Goal: Task Accomplishment & Management: Manage account settings

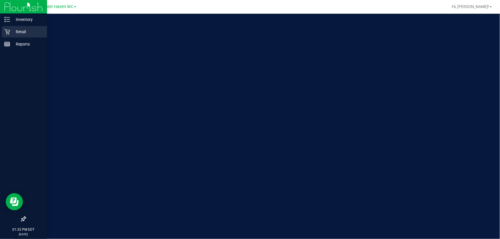
click at [17, 28] on div "Retail" at bounding box center [24, 31] width 45 height 11
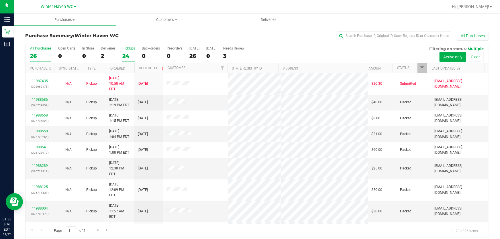
click at [122, 56] on div "24" at bounding box center [128, 56] width 13 height 7
click at [0, 0] on input "PickUps 24" at bounding box center [0, 0] width 0 height 0
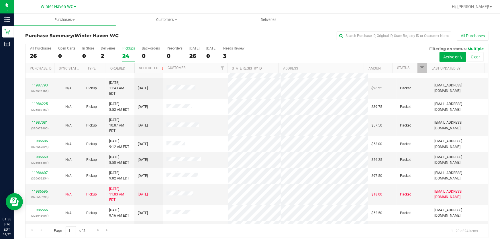
scroll to position [4, 0]
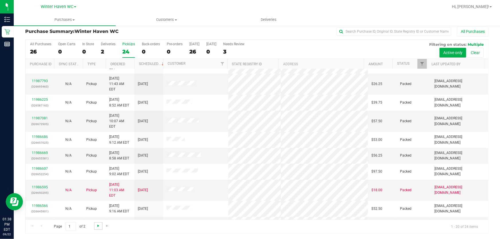
click at [98, 226] on span "Go to the next page" at bounding box center [98, 226] width 5 height 5
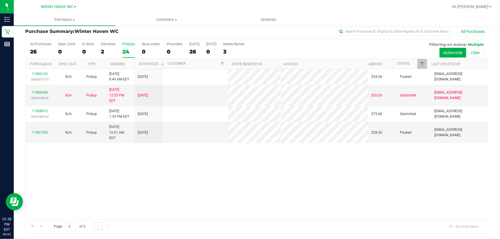
scroll to position [0, 0]
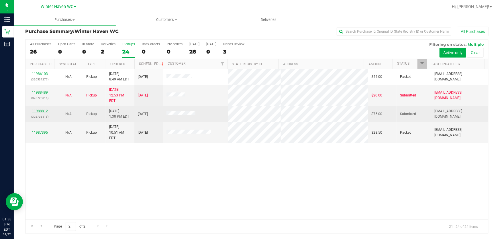
click at [44, 109] on link "11988812" at bounding box center [40, 111] width 16 height 4
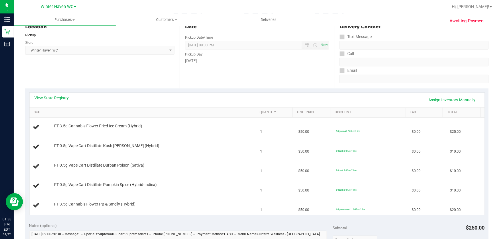
scroll to position [83, 0]
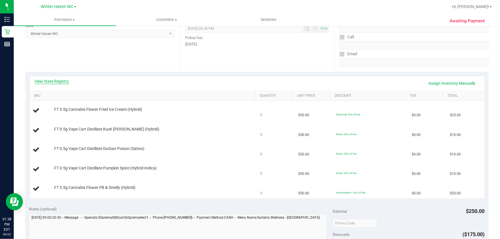
click at [63, 81] on link "View State Registry" at bounding box center [52, 82] width 34 height 6
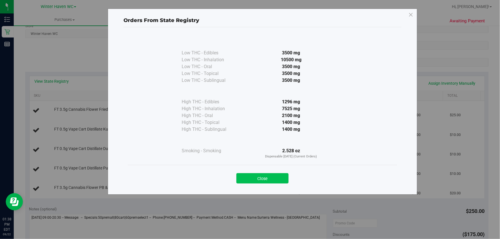
click at [269, 183] on button "Close" at bounding box center [262, 178] width 52 height 10
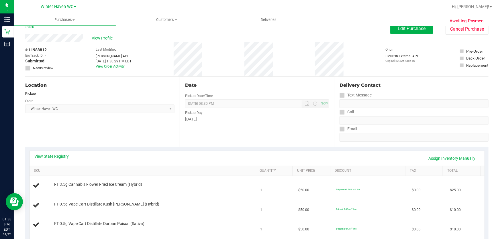
scroll to position [0, 0]
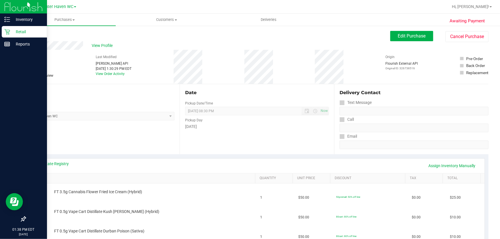
click at [19, 31] on p "Retail" at bounding box center [27, 31] width 34 height 7
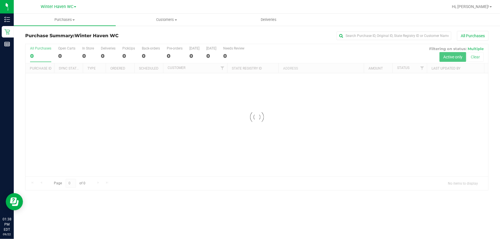
click at [235, 30] on div "Purchase Summary: Winter Haven WC All Purchases Loading... All Purchases 0 Open…" at bounding box center [257, 110] width 486 height 171
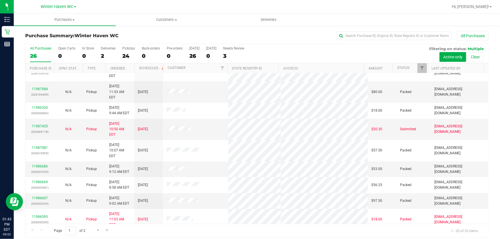
scroll to position [166, 0]
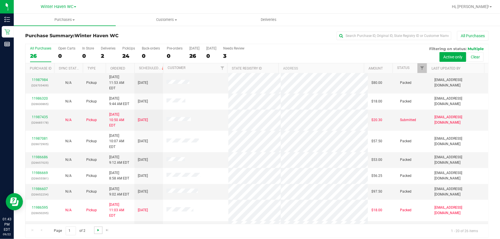
click at [97, 230] on span "Go to the next page" at bounding box center [98, 230] width 5 height 5
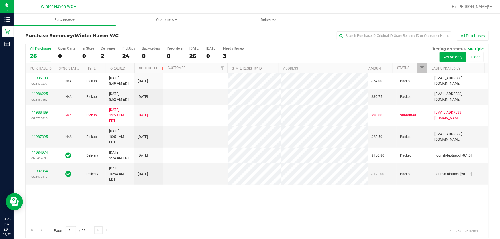
scroll to position [0, 0]
click at [128, 54] on div "24" at bounding box center [128, 56] width 13 height 7
click at [0, 0] on input "PickUps 24" at bounding box center [0, 0] width 0 height 0
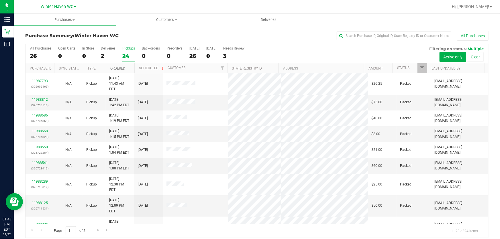
click at [120, 66] on link "Ordered" at bounding box center [117, 68] width 15 height 4
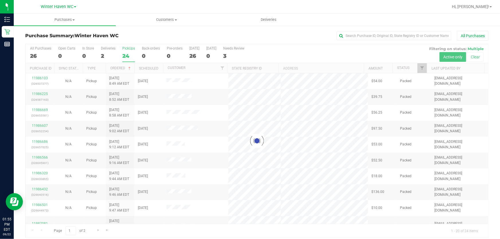
click at [266, 53] on div at bounding box center [257, 141] width 463 height 194
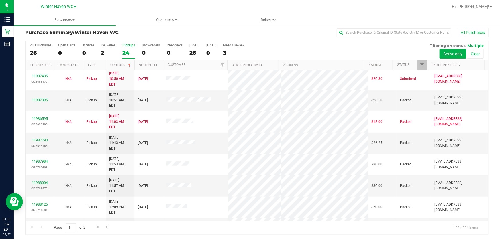
scroll to position [4, 0]
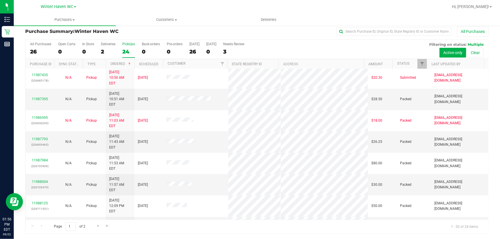
click at [129, 46] on label "PickUps 24" at bounding box center [128, 50] width 13 height 16
click at [0, 0] on input "PickUps 24" at bounding box center [0, 0] width 0 height 0
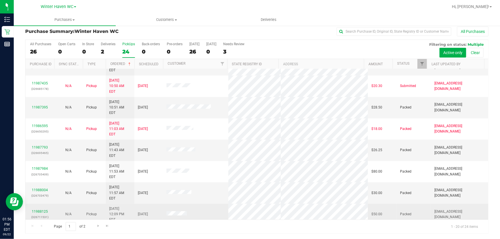
scroll to position [166, 0]
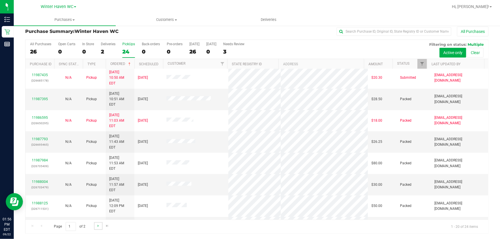
click at [100, 223] on link "Go to the next page" at bounding box center [98, 226] width 8 height 8
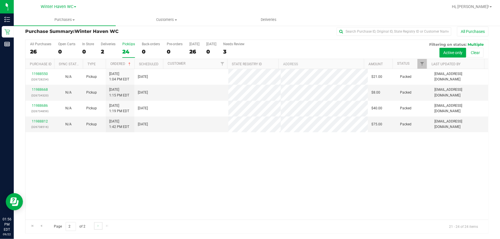
scroll to position [0, 0]
click at [33, 224] on span "Go to the first page" at bounding box center [32, 226] width 5 height 5
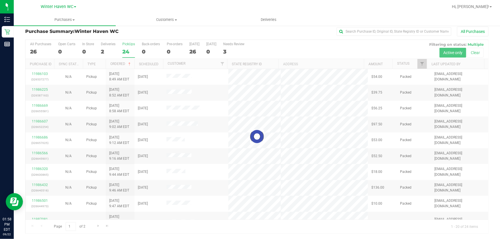
click at [271, 44] on div at bounding box center [257, 137] width 463 height 194
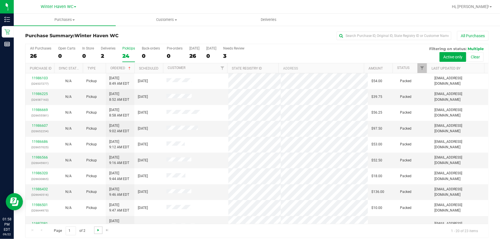
click at [98, 229] on span "Go to the next page" at bounding box center [98, 230] width 5 height 5
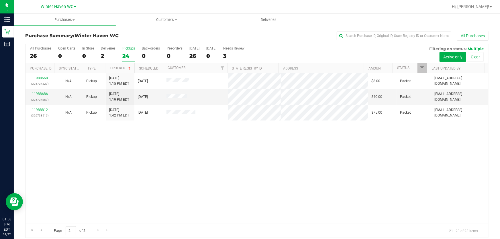
click at [237, 178] on div "11988668 (326734320) N/A Pickup 9/22/2025 1:15 PM EDT 9/22/2025 $8.00 Packed me…" at bounding box center [257, 148] width 463 height 151
click at [34, 229] on span "Go to the first page" at bounding box center [32, 230] width 5 height 5
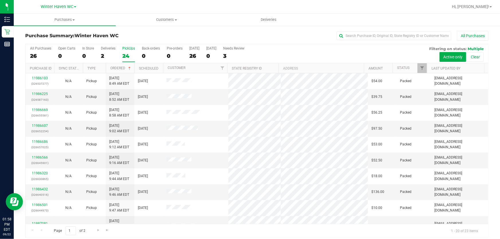
click at [272, 49] on div "All Purchases 26 Open Carts 0 In Store 0 Deliveries 2 PickUps 24 Back-orders 0 …" at bounding box center [257, 53] width 463 height 19
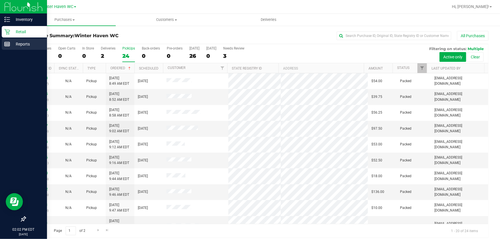
click at [24, 46] on p "Reports" at bounding box center [27, 44] width 34 height 7
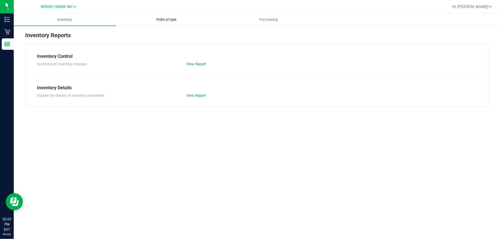
click at [165, 17] on span "Point of Sale" at bounding box center [167, 19] width 36 height 5
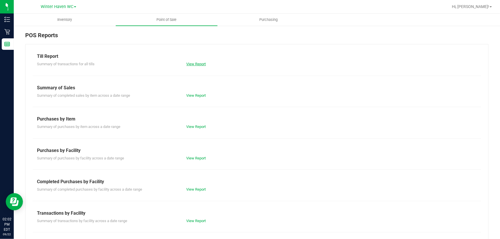
click at [199, 64] on link "View Report" at bounding box center [196, 64] width 19 height 4
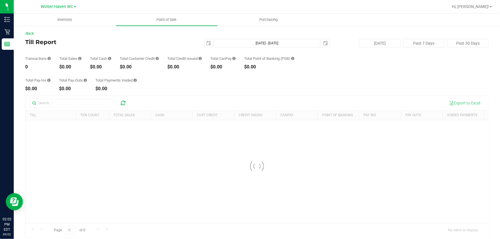
click at [300, 88] on div "Total Pay-Ins $0.00 Total Pay-Outs $0.00 Total Payments Voided $0.00" at bounding box center [256, 80] width 463 height 22
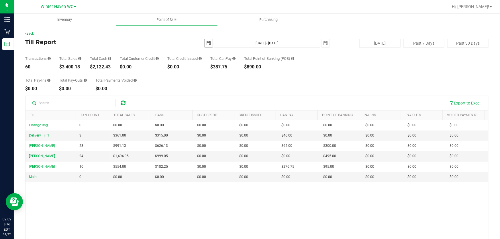
click at [208, 43] on span "select" at bounding box center [208, 43] width 5 height 5
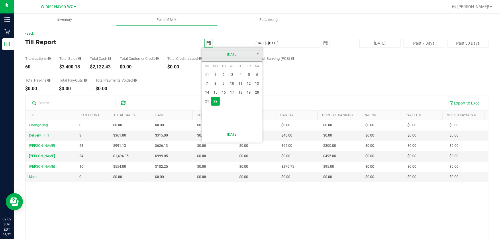
click at [228, 54] on link "September 2025" at bounding box center [232, 54] width 62 height 9
click at [210, 70] on link "Jan" at bounding box center [210, 70] width 15 height 15
click at [235, 75] on link "1" at bounding box center [232, 74] width 8 height 9
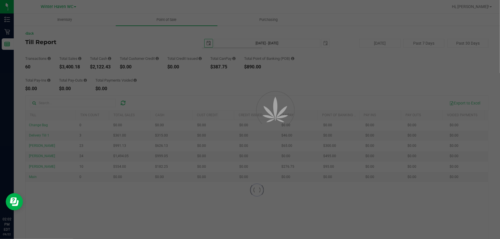
type input "2025-01-01"
type input "Jan 1, 2025 - Sep 22, 2025"
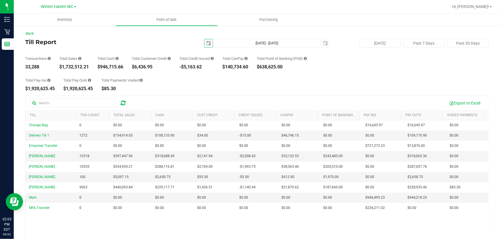
click at [206, 42] on span "select" at bounding box center [208, 43] width 5 height 5
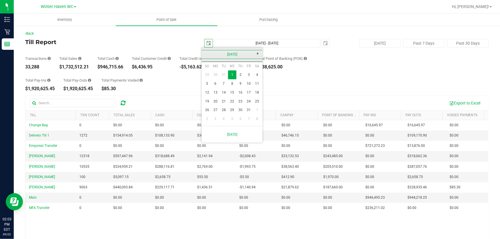
click at [233, 52] on link "January 2025" at bounding box center [232, 54] width 62 height 9
click at [207, 100] on link "Sep" at bounding box center [210, 102] width 15 height 15
click at [217, 75] on link "1" at bounding box center [215, 74] width 8 height 9
type input "2025-09-01"
type input "Sep 1, 2025 - Sep 22, 2025"
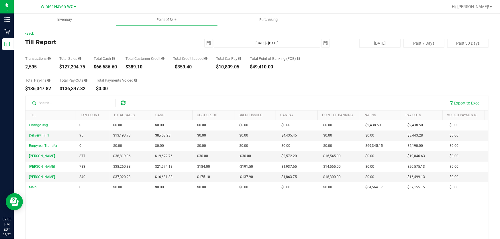
click at [236, 82] on div "Total Pay-Ins $136,347.82 Total Pay-Outs $136,347.82 Total Payments Voided $0.00" at bounding box center [256, 80] width 463 height 22
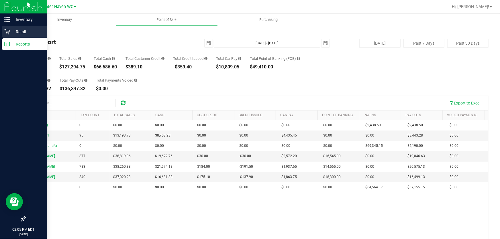
click at [23, 29] on p "Retail" at bounding box center [27, 31] width 34 height 7
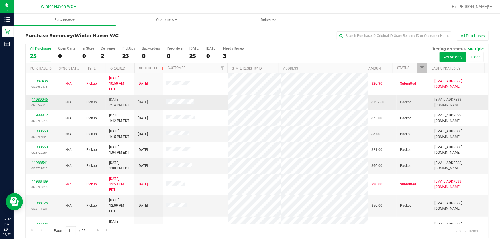
click at [41, 98] on link "11989046" at bounding box center [40, 100] width 16 height 4
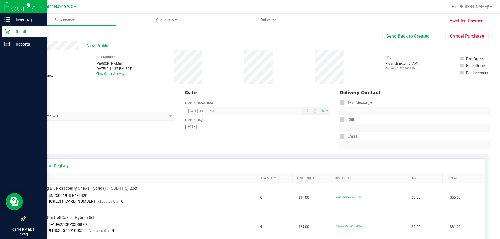
click at [18, 30] on p "Retail" at bounding box center [27, 31] width 34 height 7
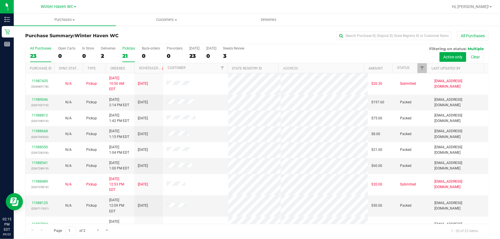
click at [128, 57] on div "21" at bounding box center [128, 56] width 13 height 7
click at [0, 0] on input "PickUps 21" at bounding box center [0, 0] width 0 height 0
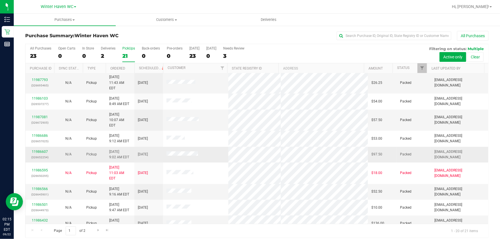
scroll to position [4, 0]
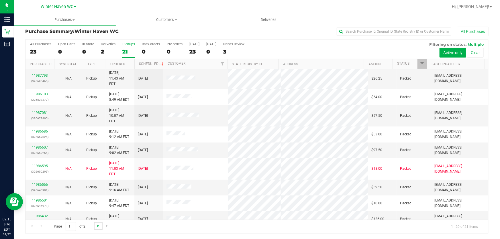
click at [97, 225] on span "Go to the next page" at bounding box center [98, 226] width 5 height 5
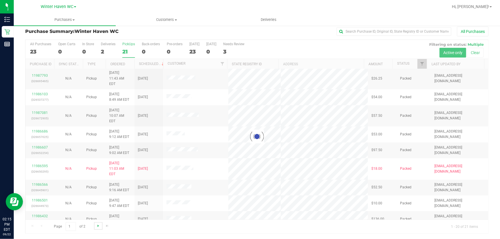
scroll to position [0, 0]
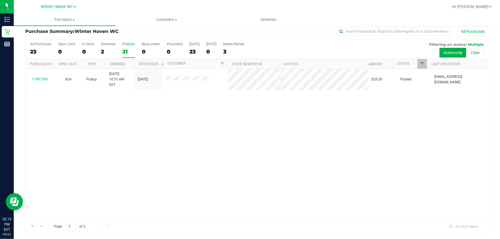
click at [145, 126] on div "11987395 N/A Pickup 9/22/2025 10:51 AM EDT 9/22/2025 $28.50 Packed jdodds@livep…" at bounding box center [257, 144] width 463 height 151
click at [32, 226] on span "Go to the first page" at bounding box center [32, 226] width 5 height 5
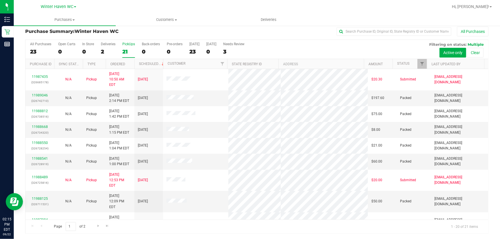
click at [332, 48] on div "All Purchases 23 Open Carts 0 In Store 0 Deliveries 2 PickUps 21 Back-orders 0 …" at bounding box center [257, 49] width 463 height 19
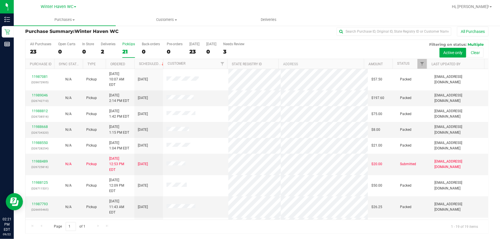
click at [260, 49] on div "All Purchases 23 Open Carts 0 In Store 0 Deliveries 2 PickUps 21 Back-orders 0 …" at bounding box center [257, 49] width 463 height 19
click at [283, 46] on div "All Purchases 23 Open Carts 0 In Store 0 Deliveries 2 PickUps 21 Back-orders 0 …" at bounding box center [257, 49] width 463 height 19
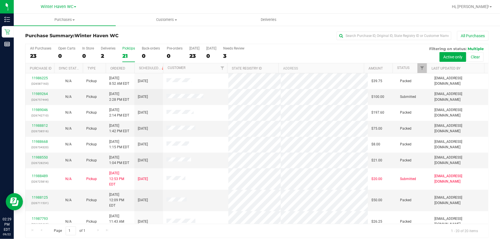
click at [320, 46] on div "All Purchases 23 Open Carts 0 In Store 0 Deliveries 2 PickUps 21 Back-orders 0 …" at bounding box center [257, 46] width 463 height 5
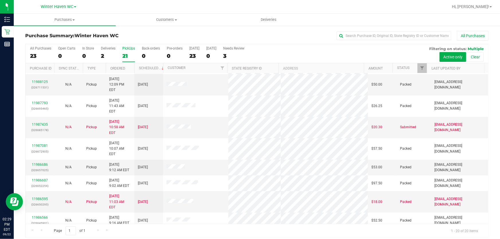
scroll to position [166, 0]
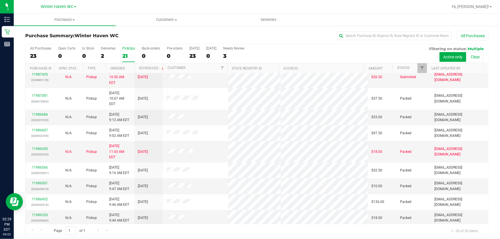
click at [340, 50] on div "All Purchases 23 Open Carts 0 In Store 0 Deliveries 2 PickUps 21 Back-orders 0 …" at bounding box center [257, 53] width 463 height 19
click at [215, 35] on div "All Purchases" at bounding box center [334, 36] width 309 height 10
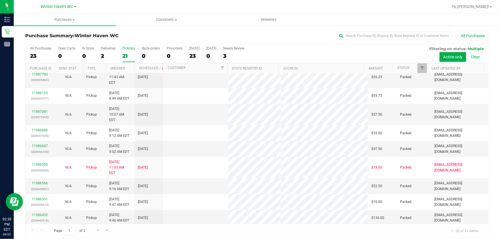
scroll to position [0, 0]
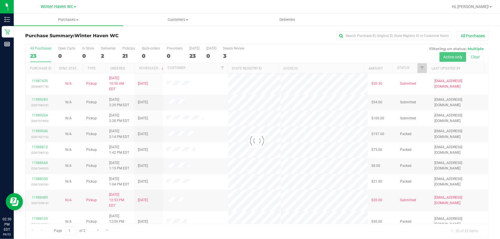
click at [271, 34] on div "All Purchases" at bounding box center [334, 36] width 309 height 10
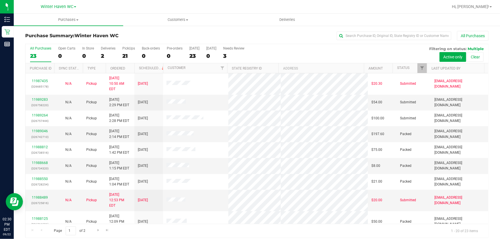
click at [271, 34] on div "All Purchases" at bounding box center [334, 36] width 309 height 10
click at [271, 49] on div "All Purchases 23 Open Carts 0 In Store 0 Deliveries 2 PickUps 21 Back-orders 0 …" at bounding box center [257, 53] width 463 height 19
click at [39, 98] on link "11989283" at bounding box center [40, 100] width 16 height 4
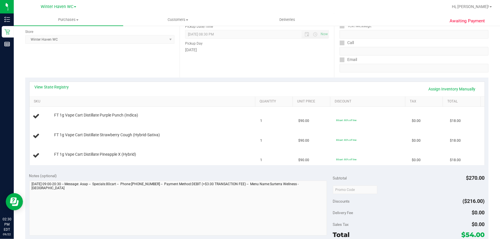
scroll to position [104, 0]
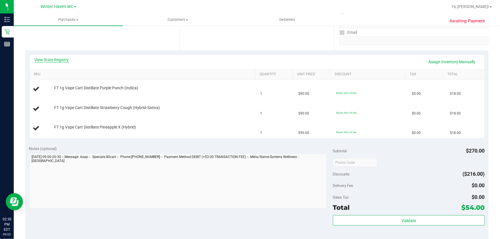
click at [55, 60] on link "View State Registry" at bounding box center [52, 60] width 34 height 6
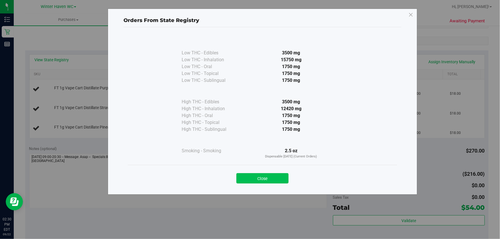
click at [266, 177] on button "Close" at bounding box center [262, 178] width 52 height 10
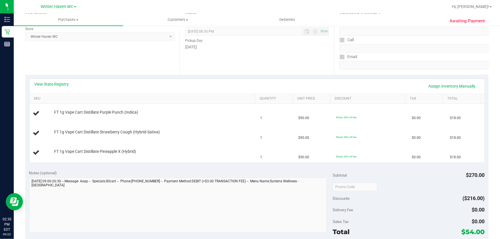
scroll to position [80, 0]
click at [59, 82] on link "View State Registry" at bounding box center [52, 84] width 34 height 6
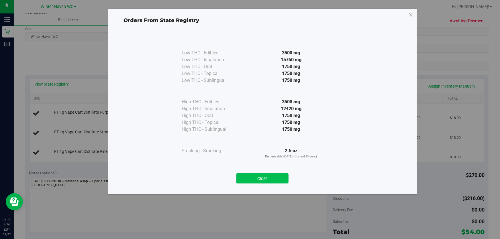
click at [272, 176] on button "Close" at bounding box center [262, 178] width 52 height 10
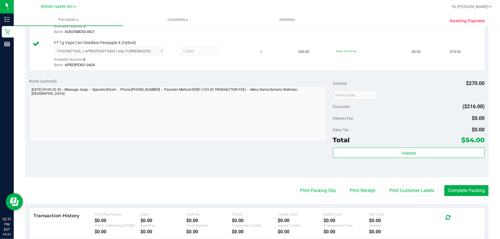
scroll to position [214, 0]
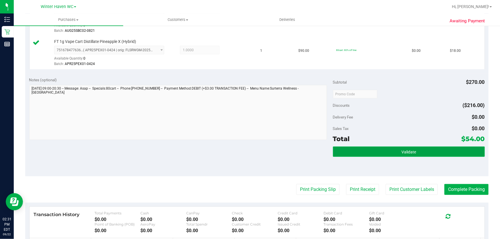
click at [440, 150] on button "Validate" at bounding box center [409, 152] width 152 height 10
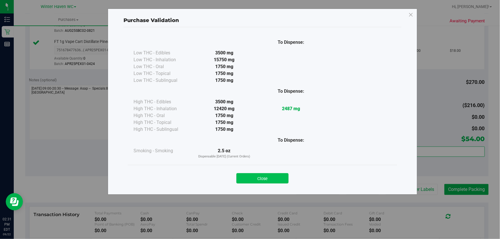
click at [262, 176] on button "Close" at bounding box center [262, 178] width 52 height 10
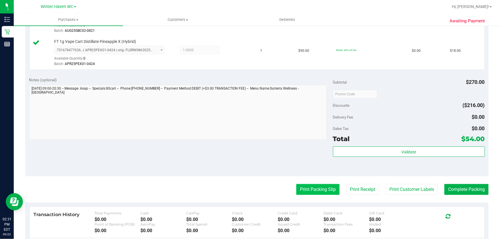
click at [309, 188] on button "Print Packing Slip" at bounding box center [317, 189] width 43 height 11
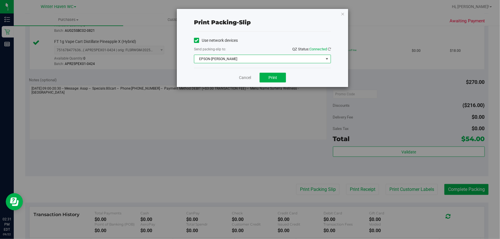
click at [246, 55] on span "EPSON-[PERSON_NAME]" at bounding box center [258, 59] width 129 height 8
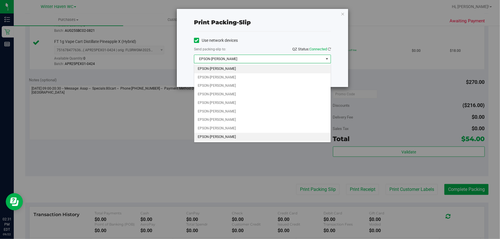
click at [237, 137] on li "EPSON-[PERSON_NAME]" at bounding box center [262, 137] width 136 height 9
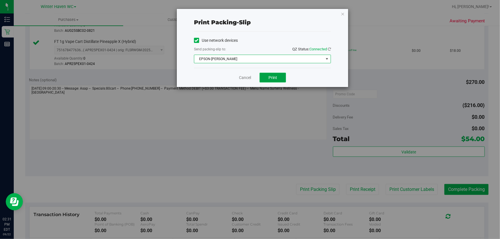
click at [275, 75] on span "Print" at bounding box center [273, 77] width 9 height 5
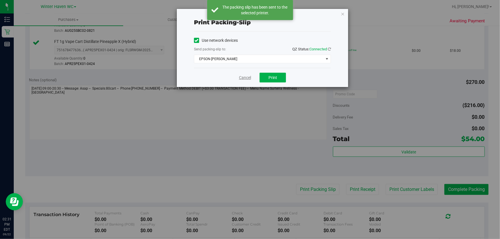
click at [242, 78] on link "Cancel" at bounding box center [245, 78] width 12 height 6
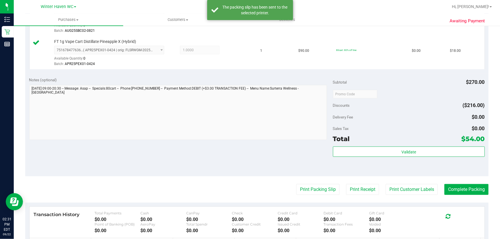
click at [237, 150] on div "Notes (optional) Subtotal $270.00 Discounts ($216.00) Delivery Fee $0.00 Sales …" at bounding box center [256, 124] width 463 height 103
click at [468, 191] on button "Complete Packing" at bounding box center [466, 189] width 44 height 11
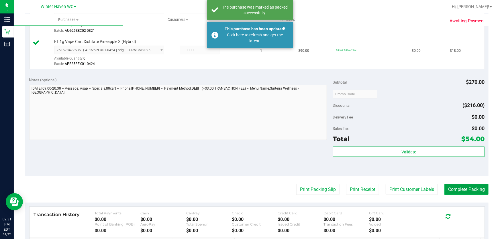
click at [468, 191] on button "Complete Packing" at bounding box center [466, 189] width 44 height 11
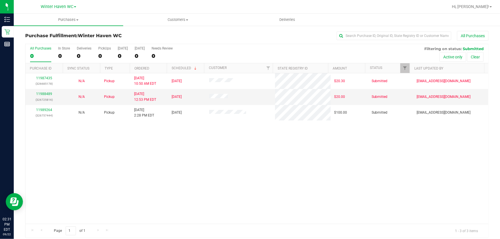
drag, startPoint x: 310, startPoint y: 186, endPoint x: 292, endPoint y: 179, distance: 19.5
click at [310, 184] on div "11987435 (326685178) N/A Pickup 9/22/2025 10:50 AM EDT 9/22/2025 $20.30 Submitt…" at bounding box center [257, 148] width 463 height 151
click at [246, 56] on div "All Purchases 3 In Store 0 Deliveries 0 PickUps 3 Today 3 Tomorrow 0 Needs Revi…" at bounding box center [257, 53] width 463 height 19
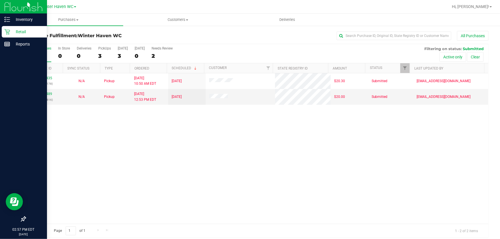
click at [23, 32] on p "Retail" at bounding box center [27, 31] width 34 height 7
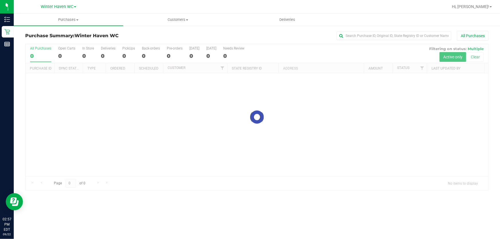
click at [312, 50] on div at bounding box center [257, 117] width 463 height 146
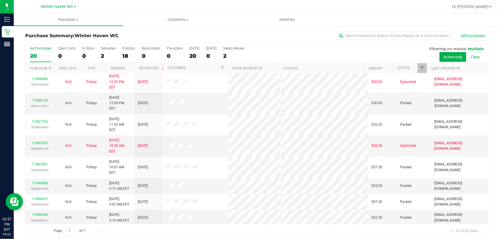
scroll to position [166, 0]
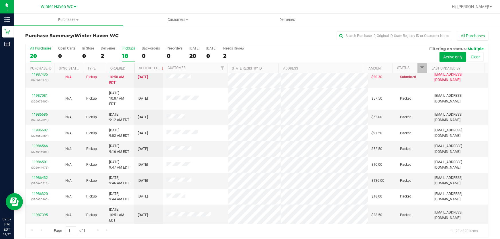
click at [128, 57] on div "18" at bounding box center [128, 56] width 13 height 7
click at [0, 0] on input "PickUps 18" at bounding box center [0, 0] width 0 height 0
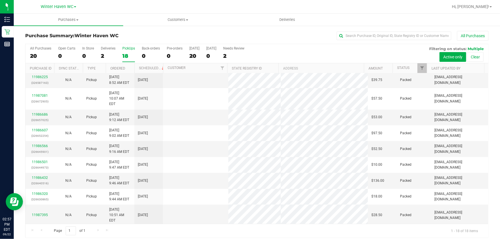
scroll to position [0, 0]
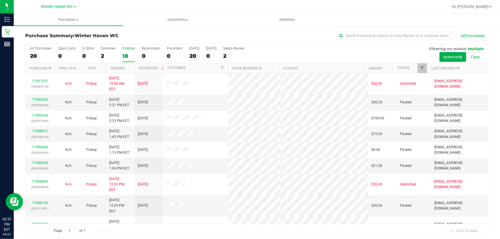
click at [298, 48] on div "All Purchases 20 Open Carts 0 In Store 0 Deliveries 2 PickUps 18 Back-orders 0 …" at bounding box center [257, 46] width 463 height 5
click at [289, 49] on div "All Purchases 20 Open Carts 0 In Store 0 Deliveries 2 PickUps 18 Back-orders 0 …" at bounding box center [257, 53] width 463 height 19
click at [312, 51] on div "All Purchases 20 Open Carts 0 In Store 0 Deliveries 2 PickUps 18 Back-orders 0 …" at bounding box center [257, 53] width 463 height 19
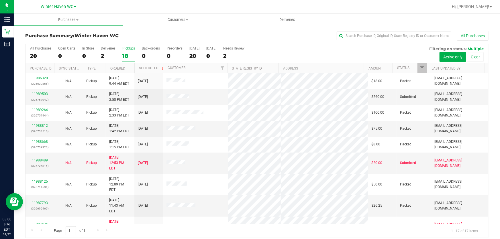
click at [282, 50] on div "All Purchases 20 Open Carts 0 In Store 0 Deliveries 2 PickUps 18 Back-orders 0 …" at bounding box center [257, 53] width 463 height 19
click at [42, 95] on link "11989503" at bounding box center [40, 94] width 16 height 4
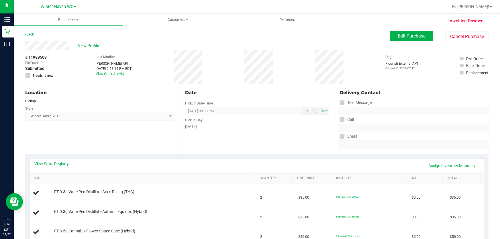
click at [296, 89] on div "Date Pickup Date/Time [DATE] Now [DATE] 08:30 PM Now Pickup Day [DATE]" at bounding box center [257, 119] width 154 height 70
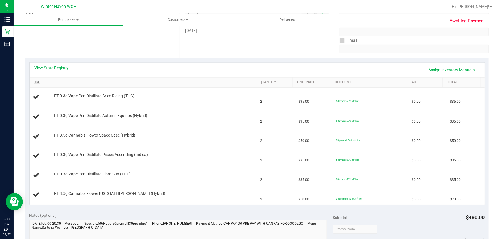
scroll to position [104, 0]
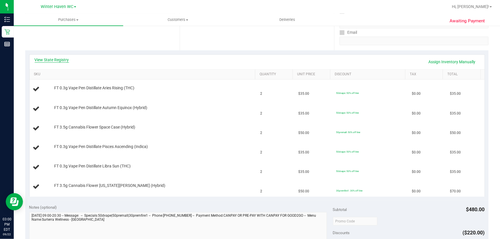
click at [48, 57] on link "View State Registry" at bounding box center [52, 60] width 34 height 6
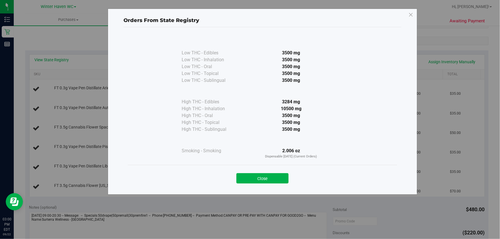
click at [251, 104] on div "3284 mg" at bounding box center [291, 102] width 104 height 7
click at [265, 179] on button "Close" at bounding box center [262, 178] width 52 height 10
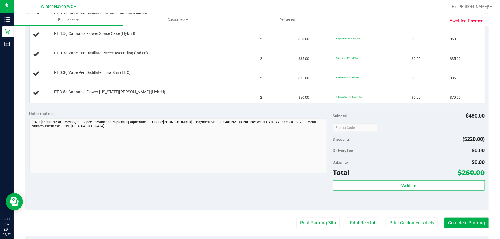
scroll to position [208, 0]
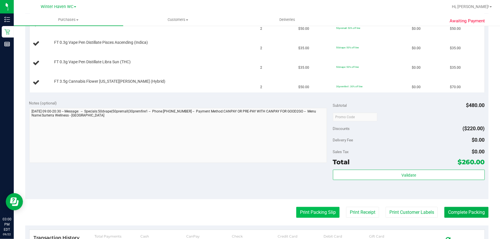
click at [304, 212] on button "Print Packing Slip" at bounding box center [317, 212] width 43 height 11
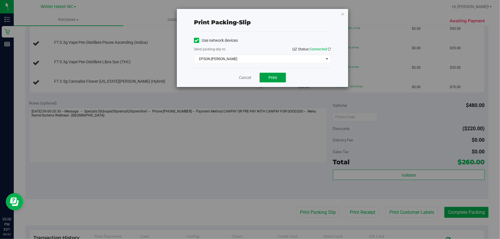
click at [273, 78] on span "Print" at bounding box center [273, 77] width 9 height 5
click at [245, 80] on link "Cancel" at bounding box center [245, 78] width 12 height 6
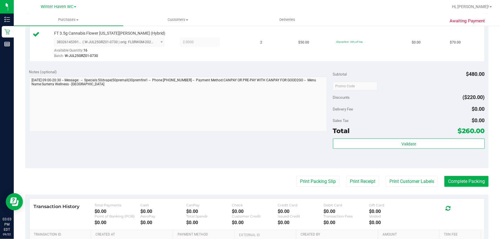
scroll to position [321, 0]
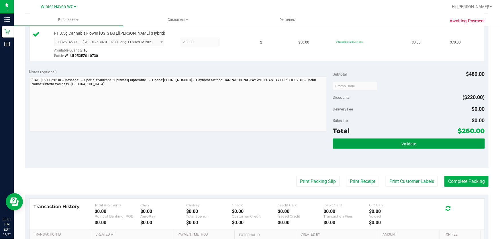
click at [429, 147] on button "Validate" at bounding box center [409, 144] width 152 height 10
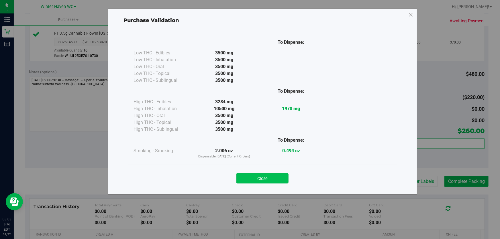
click at [266, 178] on button "Close" at bounding box center [262, 178] width 52 height 10
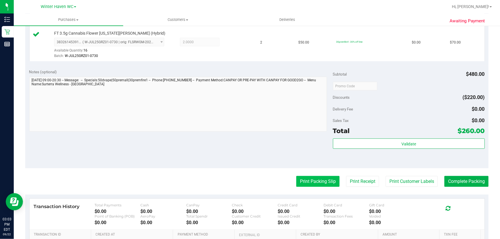
click at [319, 182] on button "Print Packing Slip" at bounding box center [317, 181] width 43 height 11
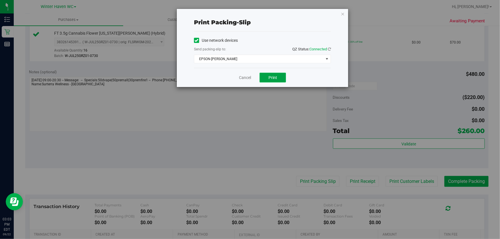
click at [273, 82] on button "Print" at bounding box center [273, 78] width 26 height 10
click at [245, 79] on link "Cancel" at bounding box center [245, 78] width 12 height 6
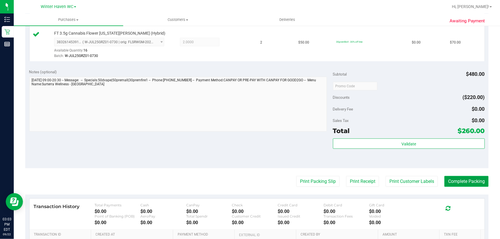
click at [467, 184] on button "Complete Packing" at bounding box center [466, 181] width 44 height 11
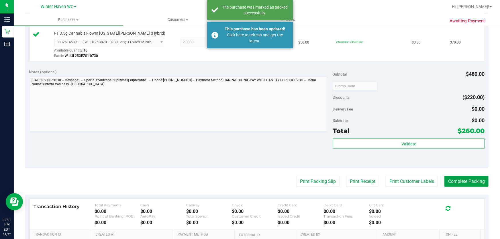
click at [467, 183] on button "Complete Packing" at bounding box center [466, 181] width 44 height 11
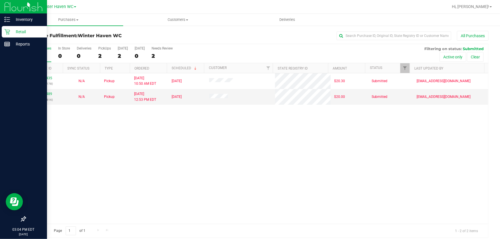
click at [20, 29] on p "Retail" at bounding box center [27, 31] width 34 height 7
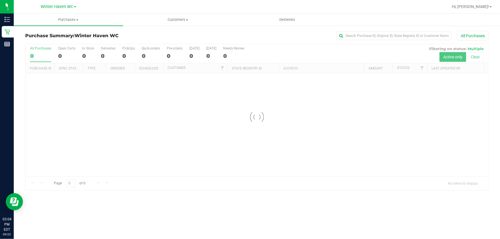
click at [294, 51] on div at bounding box center [257, 117] width 463 height 146
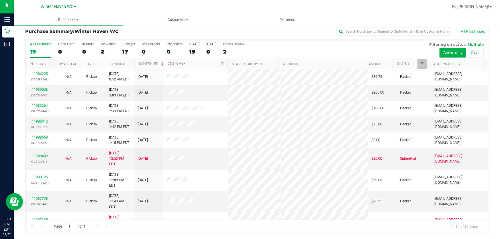
click at [289, 48] on div "All Purchases 19 Open Carts 0 In Store 0 Deliveries 2 PickUps 17 Back-orders 0 …" at bounding box center [257, 49] width 463 height 19
click at [129, 50] on div "17" at bounding box center [128, 51] width 13 height 7
click at [0, 0] on input "PickUps 17" at bounding box center [0, 0] width 0 height 0
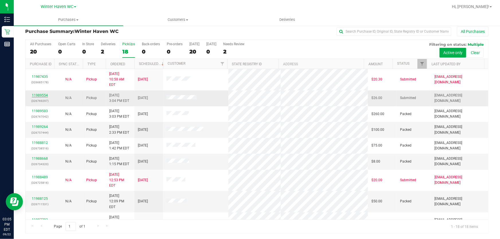
click at [42, 93] on link "11989554" at bounding box center [40, 95] width 16 height 4
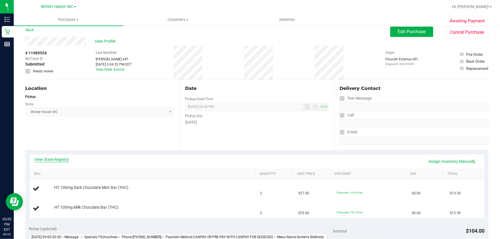
click at [57, 161] on link "View State Registry" at bounding box center [52, 160] width 34 height 6
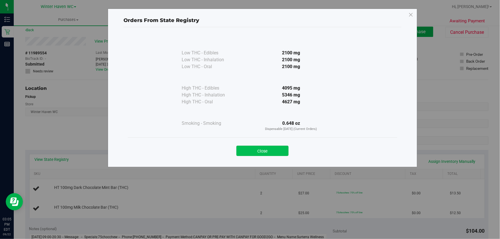
click at [269, 151] on button "Close" at bounding box center [262, 151] width 52 height 10
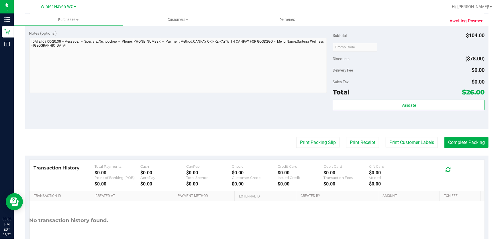
scroll to position [228, 0]
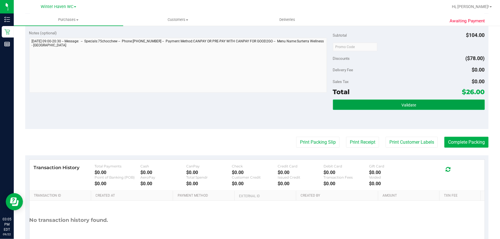
click at [377, 102] on button "Validate" at bounding box center [409, 105] width 152 height 10
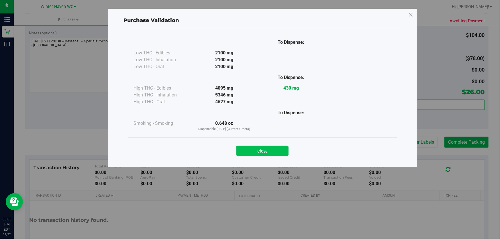
click at [280, 151] on button "Close" at bounding box center [262, 151] width 52 height 10
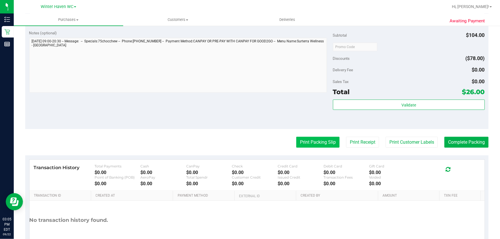
click at [313, 141] on button "Print Packing Slip" at bounding box center [317, 142] width 43 height 11
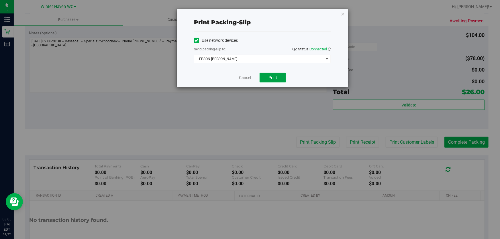
click at [273, 75] on span "Print" at bounding box center [273, 77] width 9 height 5
click at [242, 77] on link "Cancel" at bounding box center [245, 78] width 12 height 6
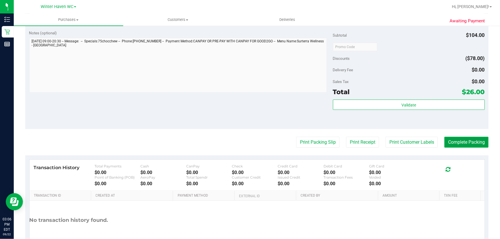
click at [468, 143] on button "Complete Packing" at bounding box center [466, 142] width 44 height 11
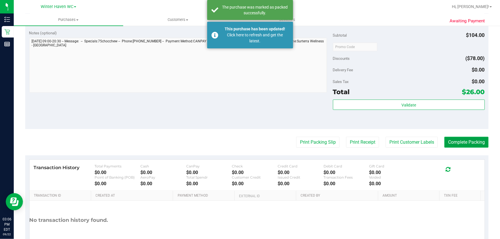
click at [474, 141] on button "Complete Packing" at bounding box center [466, 142] width 44 height 11
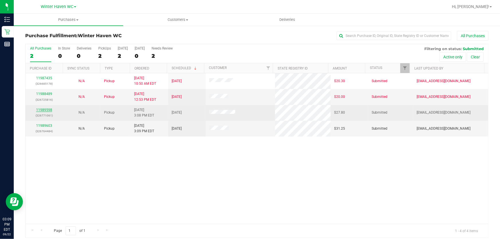
click at [42, 111] on link "11989598" at bounding box center [44, 110] width 16 height 4
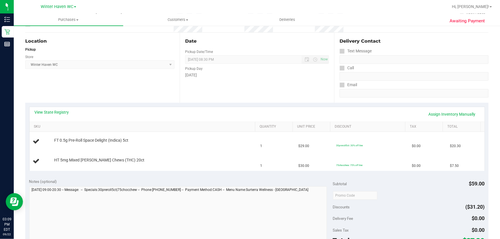
scroll to position [52, 0]
click at [57, 111] on link "View State Registry" at bounding box center [52, 112] width 34 height 6
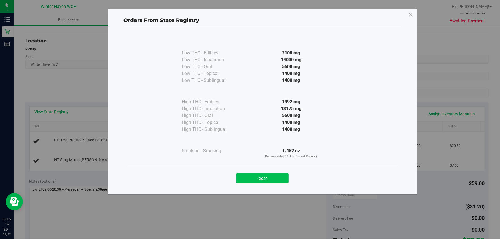
click at [260, 178] on button "Close" at bounding box center [262, 178] width 52 height 10
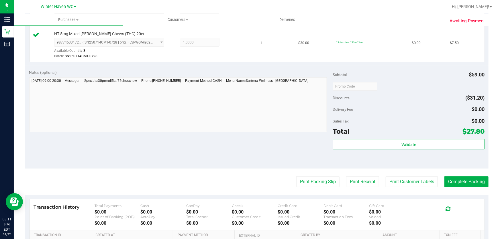
scroll to position [188, 0]
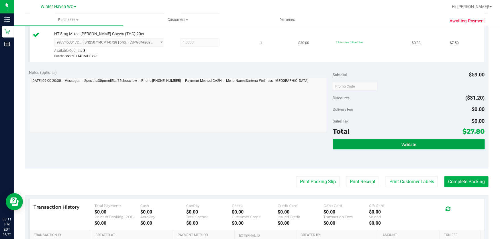
click at [419, 144] on button "Validate" at bounding box center [409, 144] width 152 height 10
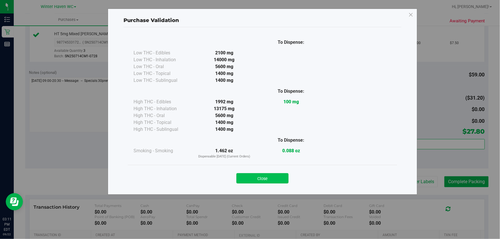
click at [260, 183] on button "Close" at bounding box center [262, 178] width 52 height 10
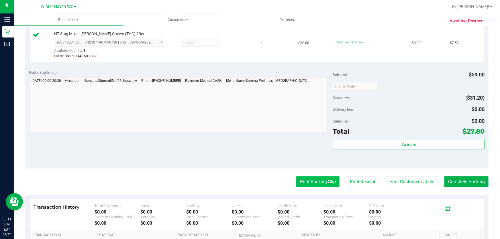
click at [318, 184] on button "Print Packing Slip" at bounding box center [317, 182] width 43 height 11
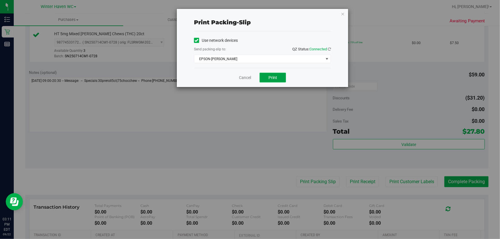
click at [278, 81] on button "Print" at bounding box center [273, 78] width 26 height 10
click at [243, 78] on link "Cancel" at bounding box center [245, 78] width 12 height 6
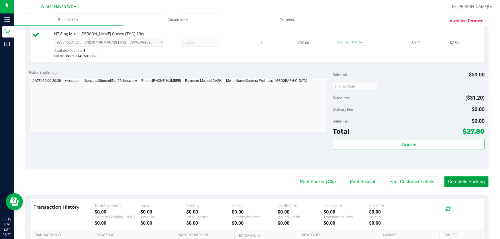
click at [462, 182] on button "Complete Packing" at bounding box center [466, 182] width 44 height 11
click at [418, 113] on div "Delivery Fee $0.00" at bounding box center [409, 109] width 152 height 10
click at [469, 181] on button "Complete Packing" at bounding box center [464, 182] width 49 height 11
click at [231, 153] on div "Notes (optional) Subtotal $59.00 Discounts ($31.20) Delivery Fee $0.00 Sales Ta…" at bounding box center [256, 117] width 463 height 103
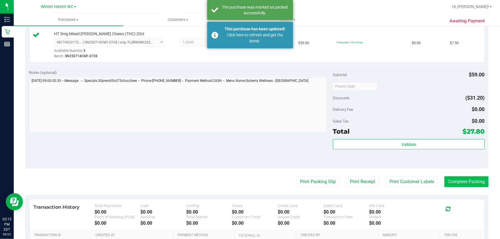
drag, startPoint x: 461, startPoint y: 172, endPoint x: 461, endPoint y: 178, distance: 6.1
click at [461, 177] on purchase-details "Back Edit Purchase Cancel Purchase View Profile # 11989598 BioTrack ID: - Submi…" at bounding box center [256, 72] width 463 height 459
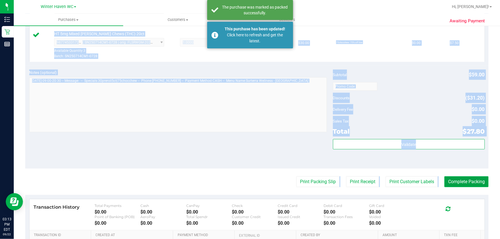
click at [461, 178] on button "Complete Packing" at bounding box center [466, 182] width 44 height 11
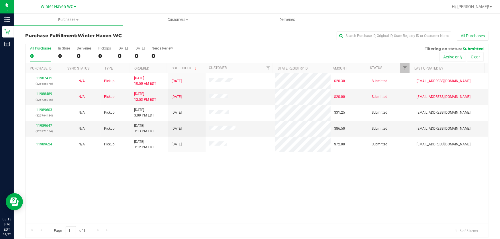
click at [250, 50] on div "All Purchases 0 In Store 0 Deliveries 0 PickUps 0 Today 0 Tomorrow 0 Needs Revi…" at bounding box center [257, 53] width 463 height 19
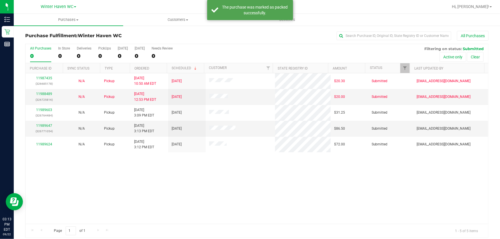
drag, startPoint x: 243, startPoint y: 206, endPoint x: 139, endPoint y: 171, distance: 109.6
click at [243, 202] on div "11987435 (326685178) N/A Pickup 9/22/2025 10:50 AM EDT 9/22/2025 $20.30 Submitt…" at bounding box center [257, 148] width 463 height 151
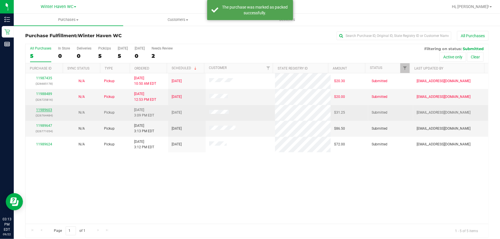
click at [46, 109] on link "11989603" at bounding box center [44, 110] width 16 height 4
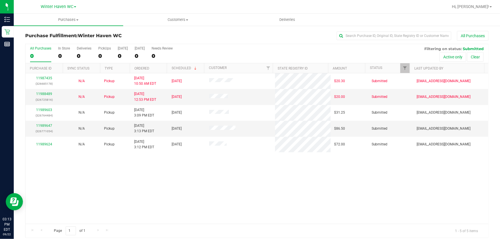
click at [115, 190] on div "11987435 (326685178) N/A Pickup 9/22/2025 10:50 AM EDT 9/22/2025 $20.30 Submitt…" at bounding box center [257, 148] width 463 height 151
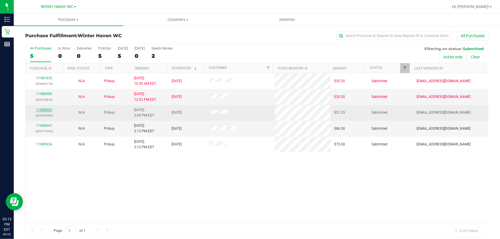
click at [47, 110] on link "11989603" at bounding box center [44, 110] width 16 height 4
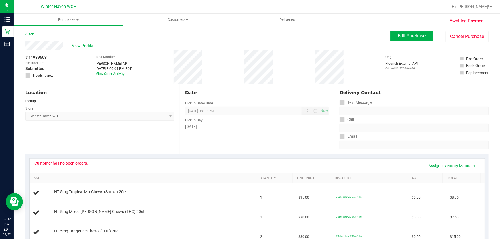
click at [303, 140] on div "Date Pickup Date/Time [DATE] Now [DATE] 08:30 PM Now Pickup Day [DATE]" at bounding box center [257, 119] width 154 height 70
click at [292, 76] on div "# 11989603 BioTrack ID: - Submitted Needs review Last Modified Jane API Sep 22,…" at bounding box center [256, 67] width 463 height 34
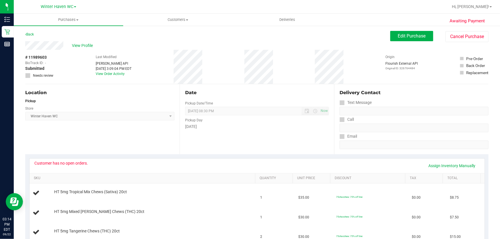
click at [292, 76] on div "# 11989603 BioTrack ID: - Submitted Needs review Last Modified Jane API Sep 22,…" at bounding box center [256, 67] width 463 height 34
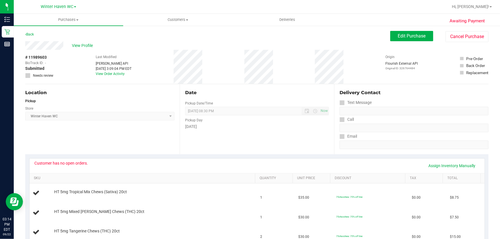
click at [292, 76] on div "# 11989603 BioTrack ID: - Submitted Needs review Last Modified Jane API Sep 22,…" at bounding box center [256, 67] width 463 height 34
click at [293, 79] on div "# 11989603 BioTrack ID: - Submitted Needs review Last Modified Jane API Sep 22,…" at bounding box center [256, 67] width 463 height 34
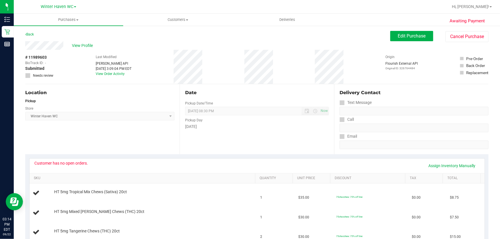
click at [286, 88] on div "Date Pickup Date/Time [DATE] Now [DATE] 08:30 PM Now Pickup Day [DATE]" at bounding box center [257, 119] width 154 height 70
click at [246, 85] on div "Date Pickup Date/Time [DATE] Now [DATE] 08:30 PM Now Pickup Day [DATE]" at bounding box center [257, 119] width 154 height 70
click at [30, 33] on link "Back" at bounding box center [29, 34] width 9 height 4
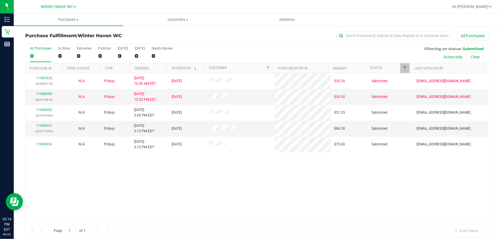
click at [331, 50] on div "All Purchases 0 In Store 0 Deliveries 0 PickUps 0 Today 0 Tomorrow 0 Needs Revi…" at bounding box center [257, 53] width 463 height 19
drag, startPoint x: 363, startPoint y: 209, endPoint x: 179, endPoint y: 160, distance: 190.4
click at [363, 206] on div "11987435 (326685178) N/A Pickup 9/22/2025 10:50 AM EDT 9/22/2025 $20.30 Submitt…" at bounding box center [257, 148] width 463 height 151
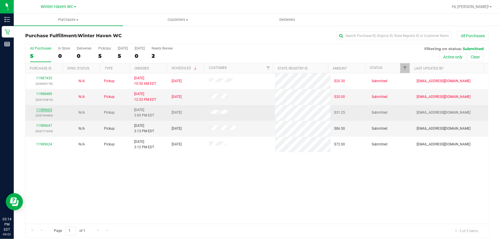
click at [48, 111] on link "11989603" at bounding box center [44, 110] width 16 height 4
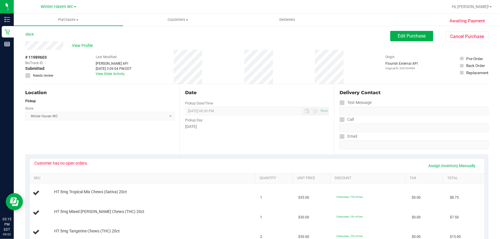
click at [266, 89] on div "Date" at bounding box center [257, 92] width 144 height 7
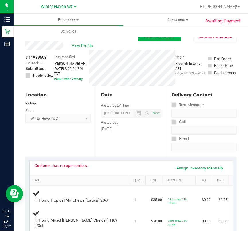
click at [83, 128] on div "Location Pickup Store Winter Haven WC Select Store Bonita Springs WC Boynton Be…" at bounding box center [60, 122] width 70 height 70
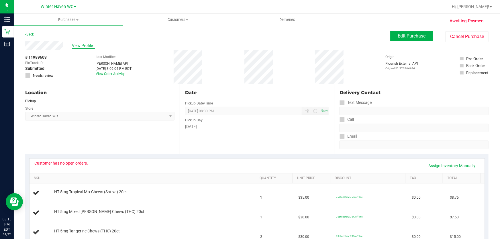
click at [80, 45] on span "View Profile" at bounding box center [83, 46] width 23 height 6
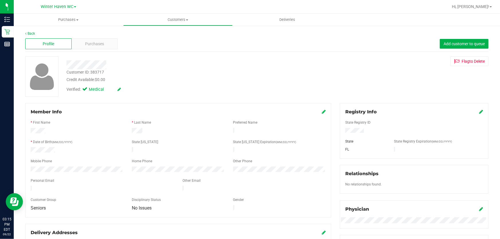
click at [100, 72] on div "Customer ID: 383717" at bounding box center [85, 72] width 38 height 6
copy div "383717"
click at [150, 64] on div at bounding box center [180, 64] width 236 height 9
click at [29, 32] on link "Back" at bounding box center [30, 34] width 10 height 4
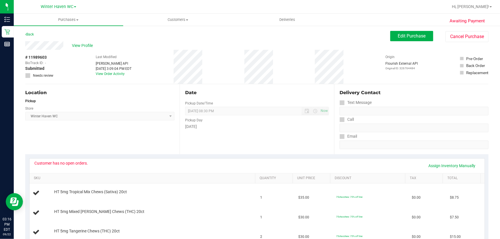
click at [277, 121] on div "Pickup Day" at bounding box center [257, 119] width 144 height 8
click at [89, 101] on div "Pickup" at bounding box center [99, 101] width 149 height 5
click at [418, 34] on span "Edit Purchase" at bounding box center [412, 35] width 28 height 5
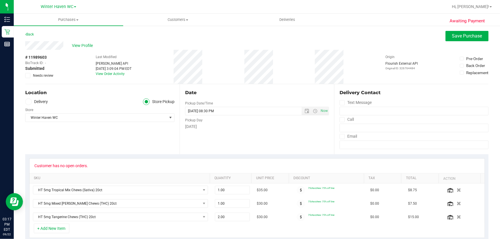
click at [27, 76] on icon at bounding box center [28, 76] width 4 height 0
click at [0, 0] on input "Needs review" at bounding box center [0, 0] width 0 height 0
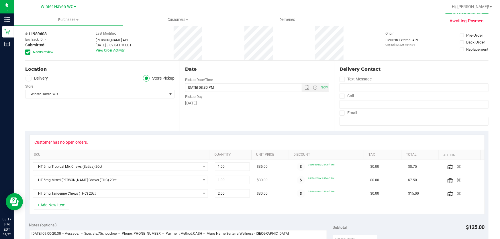
scroll to position [130, 0]
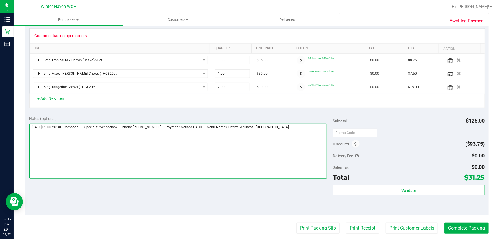
click at [305, 134] on textarea at bounding box center [178, 151] width 298 height 55
click at [288, 126] on textarea at bounding box center [178, 151] width 298 height 55
click at [33, 130] on textarea at bounding box center [178, 151] width 298 height 55
type textarea "Monday 09/22/2025 09:00-20:30 -- Message: -- Specials:75chocchew -- Phone:86323…"
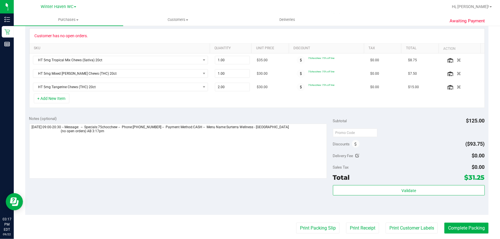
click at [258, 105] on div "+ Add New Item" at bounding box center [257, 101] width 456 height 14
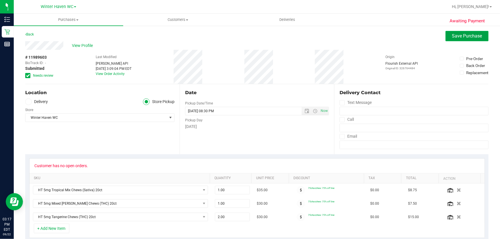
click at [462, 36] on span "Save Purchase" at bounding box center [467, 35] width 30 height 5
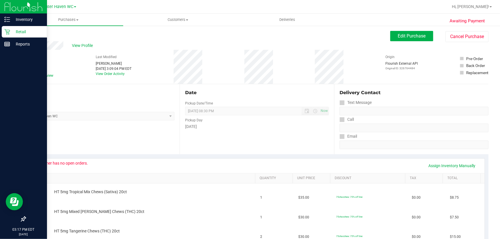
click at [21, 33] on p "Retail" at bounding box center [27, 31] width 34 height 7
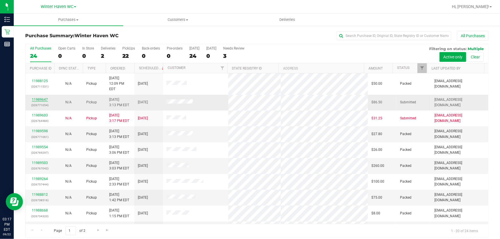
click at [41, 98] on link "11989647" at bounding box center [40, 100] width 16 height 4
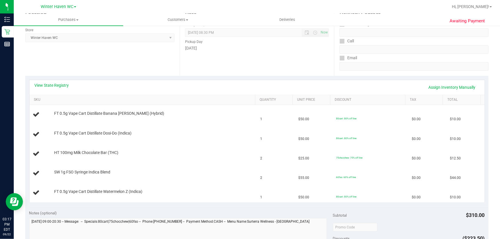
scroll to position [78, 0]
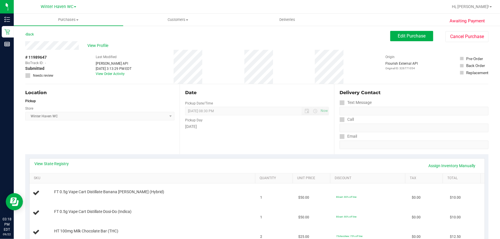
click at [395, 93] on div "Delivery Contact" at bounding box center [414, 92] width 149 height 7
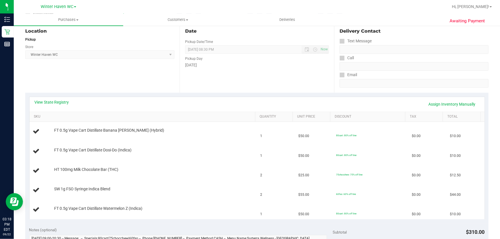
scroll to position [78, 0]
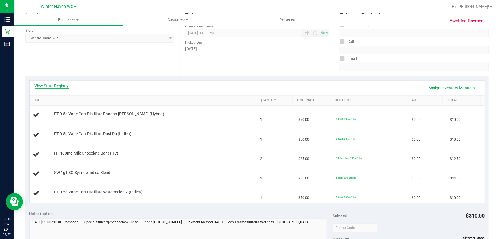
click at [58, 84] on link "View State Registry" at bounding box center [52, 86] width 34 height 6
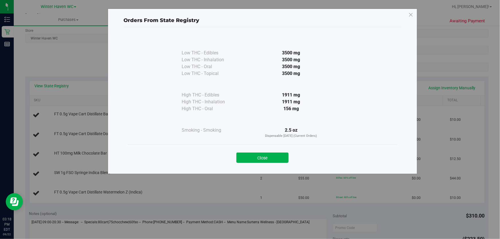
click at [250, 75] on div "3500 mg" at bounding box center [291, 73] width 104 height 7
click at [274, 156] on button "Close" at bounding box center [262, 158] width 52 height 10
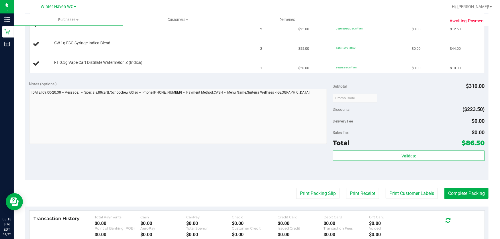
scroll to position [208, 0]
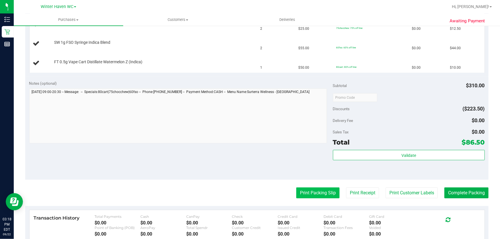
click at [321, 193] on button "Print Packing Slip" at bounding box center [317, 193] width 43 height 11
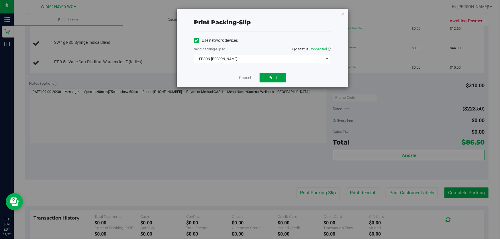
click at [275, 77] on span "Print" at bounding box center [273, 77] width 9 height 5
click at [244, 77] on link "Cancel" at bounding box center [245, 78] width 12 height 6
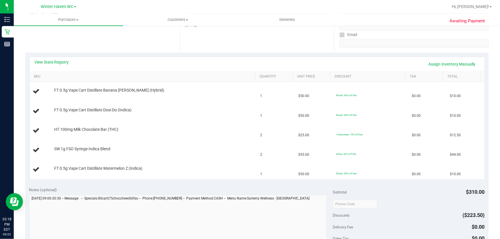
scroll to position [101, 0]
click at [46, 63] on link "View State Registry" at bounding box center [52, 63] width 34 height 6
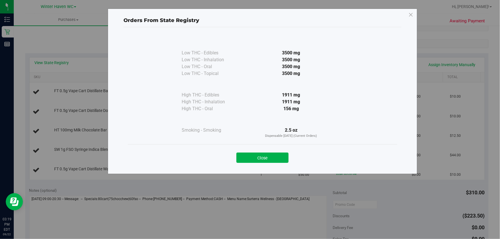
click at [243, 89] on div at bounding box center [291, 84] width 104 height 15
click at [269, 157] on button "Close" at bounding box center [262, 158] width 52 height 10
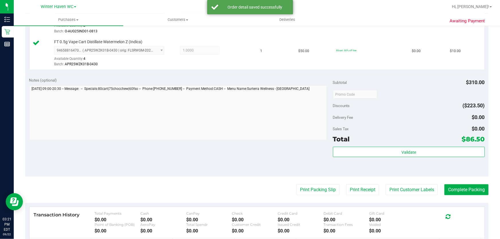
scroll to position [281, 0]
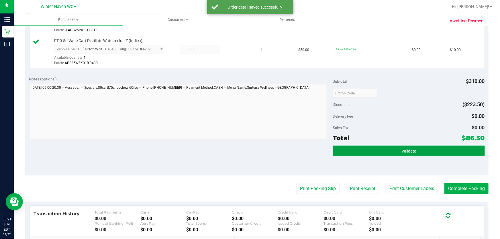
click at [412, 154] on button "Validate" at bounding box center [409, 151] width 152 height 10
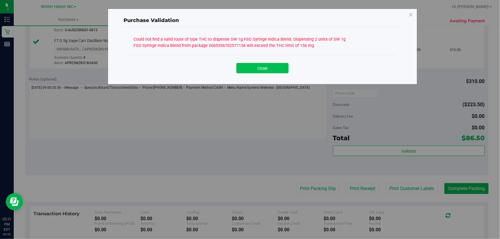
click at [274, 68] on button "Close" at bounding box center [262, 68] width 52 height 10
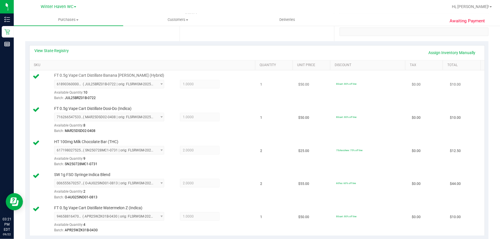
scroll to position [62, 0]
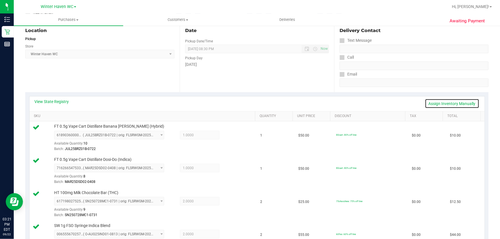
click at [465, 104] on link "Assign Inventory Manually" at bounding box center [452, 104] width 54 height 10
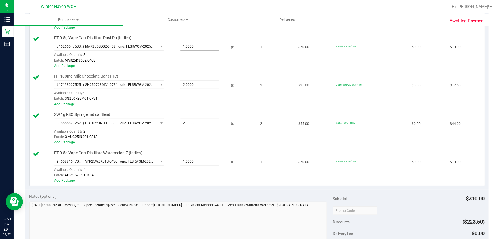
scroll to position [192, 0]
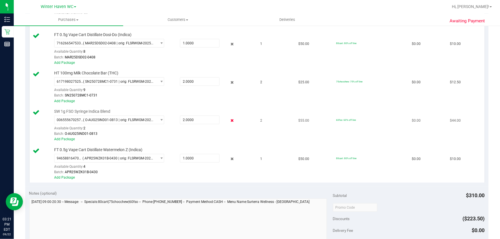
click at [230, 120] on icon at bounding box center [232, 120] width 6 height 7
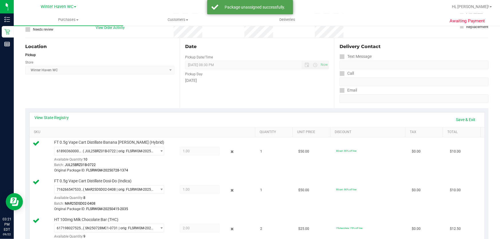
scroll to position [36, 0]
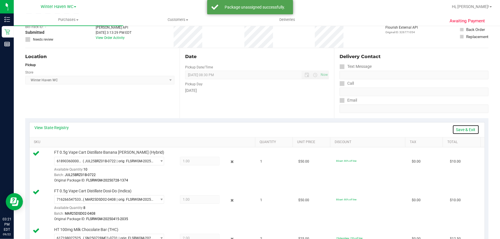
click at [463, 130] on link "Save & Exit" at bounding box center [466, 130] width 27 height 10
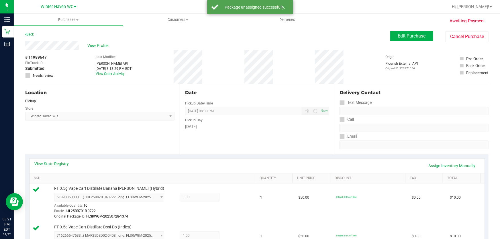
scroll to position [0, 0]
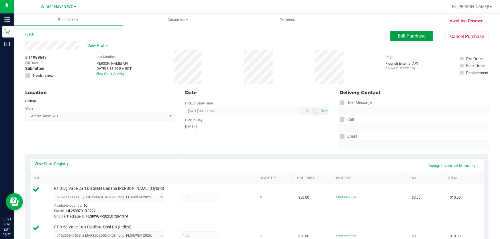
click at [409, 36] on span "Edit Purchase" at bounding box center [412, 35] width 28 height 5
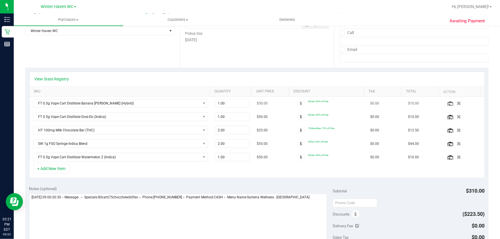
scroll to position [130, 0]
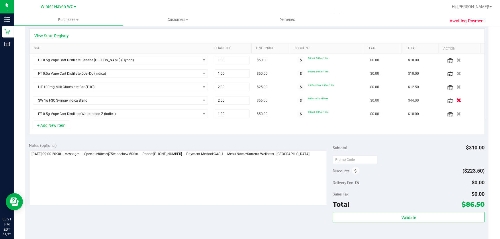
click at [457, 99] on icon "button" at bounding box center [459, 101] width 5 height 4
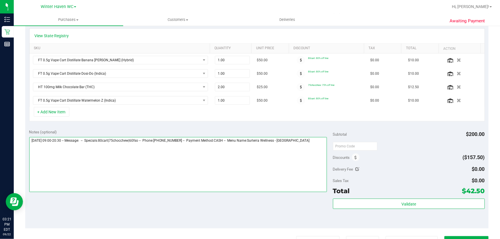
click at [312, 142] on textarea at bounding box center [178, 164] width 298 height 55
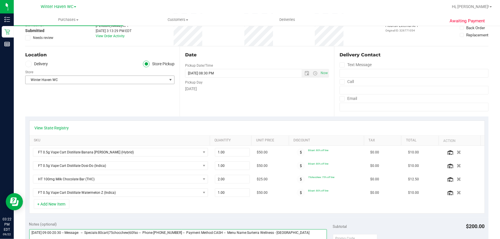
scroll to position [104, 0]
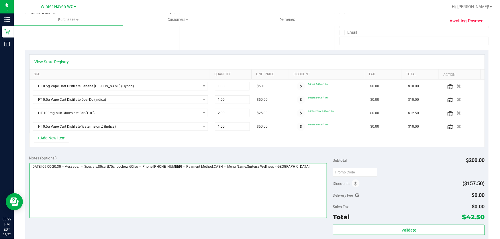
click at [313, 166] on textarea at bounding box center [178, 190] width 298 height 55
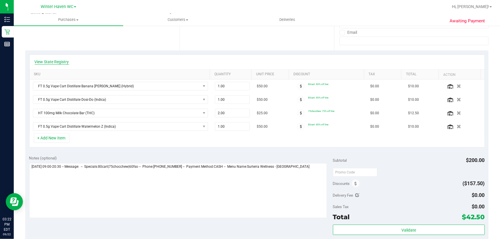
click at [58, 60] on link "View State Registry" at bounding box center [52, 62] width 34 height 6
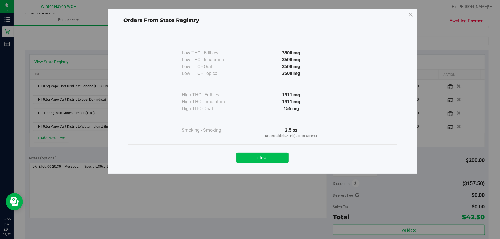
click at [263, 153] on button "Close" at bounding box center [262, 158] width 52 height 10
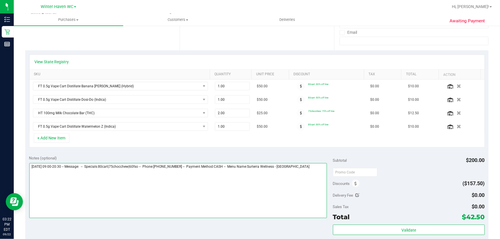
click at [312, 169] on textarea at bounding box center [178, 190] width 298 height 55
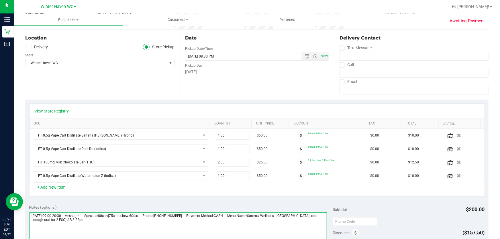
scroll to position [0, 0]
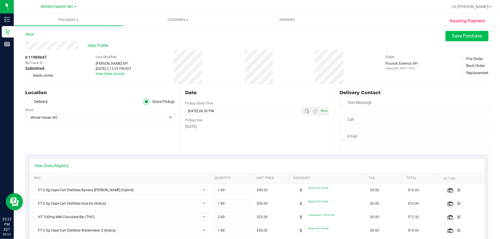
type textarea "[DATE] 09:00-20:30 -- Message: -- Specials:80cart|75chocchew|60fso -- Phone:[PH…"
click at [476, 34] on span "Save Purchase" at bounding box center [467, 35] width 30 height 5
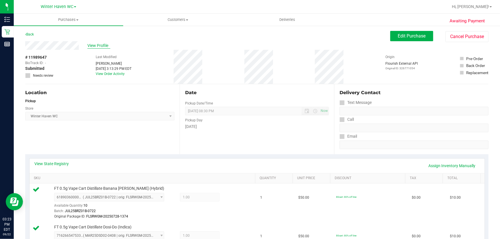
click at [100, 45] on span "View Profile" at bounding box center [98, 46] width 23 height 6
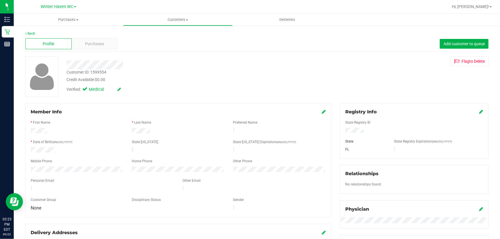
click at [103, 70] on div "Customer ID: 1599554" at bounding box center [86, 72] width 40 height 6
copy div "1599554"
click at [167, 65] on div at bounding box center [180, 64] width 236 height 9
click at [32, 33] on link "Back" at bounding box center [30, 34] width 10 height 4
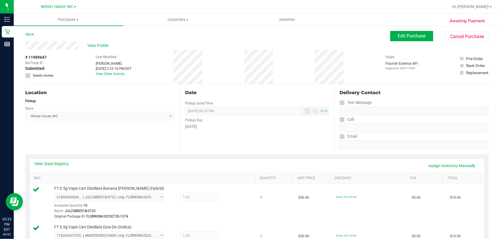
click at [237, 138] on div "Date Pickup Date/Time [DATE] Now [DATE] 08:30 PM Now Pickup Day [DATE]" at bounding box center [257, 119] width 154 height 70
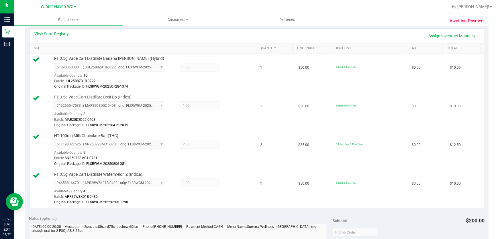
scroll to position [182, 0]
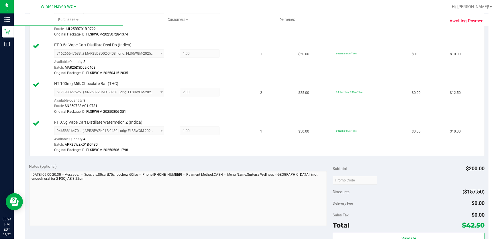
click at [396, 165] on div "Subtotal $200.00" at bounding box center [409, 169] width 152 height 10
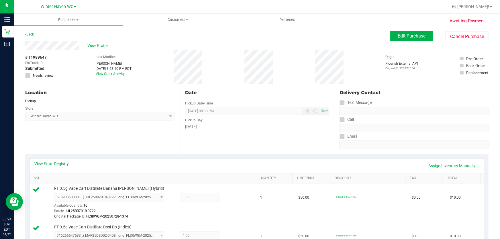
scroll to position [0, 0]
click at [405, 89] on div "Delivery Contact Text Message Call Email" at bounding box center [411, 119] width 154 height 70
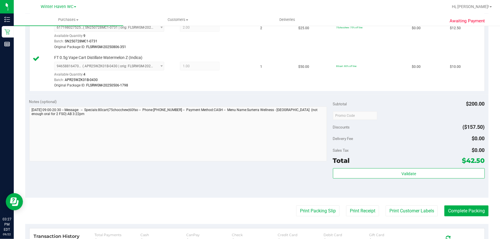
scroll to position [350, 0]
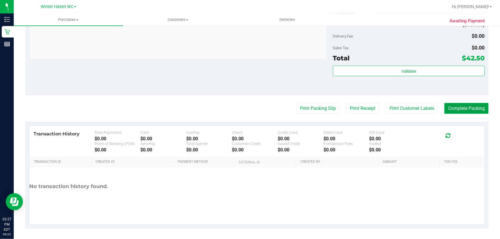
click at [470, 109] on button "Complete Packing" at bounding box center [466, 108] width 44 height 11
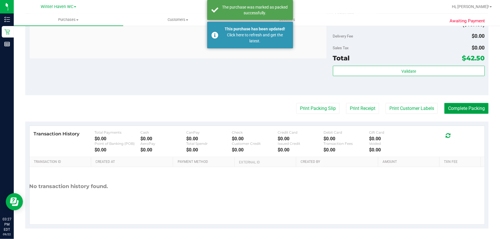
click at [470, 109] on button "Complete Packing" at bounding box center [466, 108] width 44 height 11
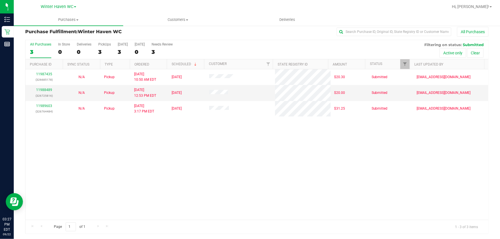
scroll to position [4, 0]
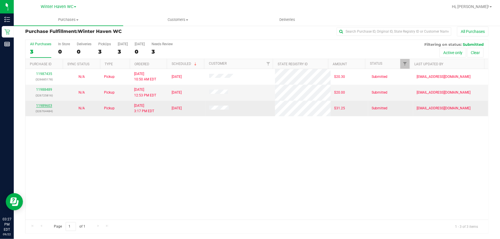
click at [47, 105] on link "11989603" at bounding box center [44, 106] width 16 height 4
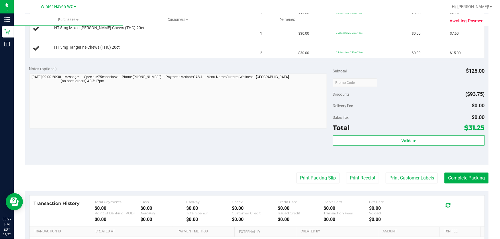
scroll to position [187, 0]
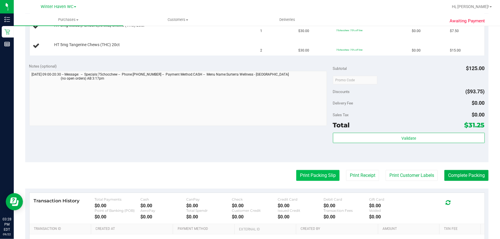
click at [304, 171] on button "Print Packing Slip" at bounding box center [317, 175] width 43 height 11
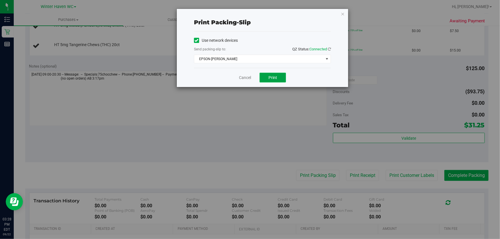
click at [267, 74] on button "Print" at bounding box center [273, 78] width 26 height 10
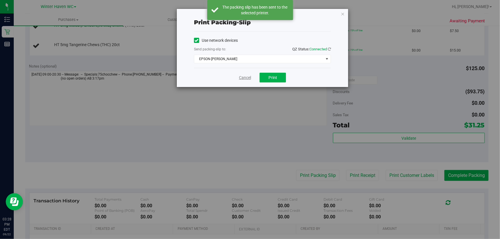
click at [246, 78] on link "Cancel" at bounding box center [245, 78] width 12 height 6
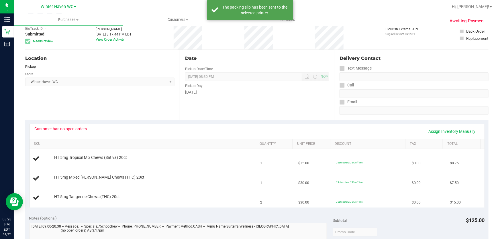
scroll to position [0, 0]
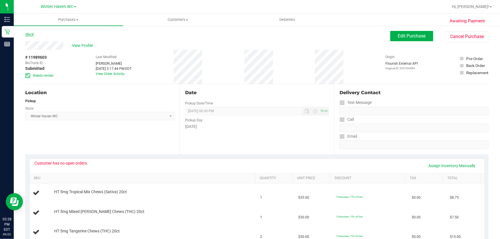
click at [29, 35] on link "Back" at bounding box center [29, 34] width 9 height 4
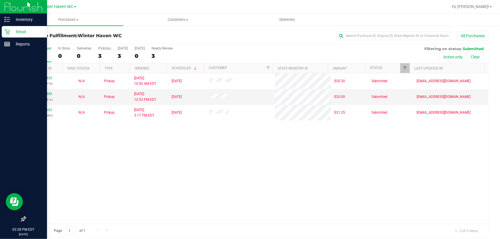
click at [21, 31] on p "Retail" at bounding box center [27, 31] width 34 height 7
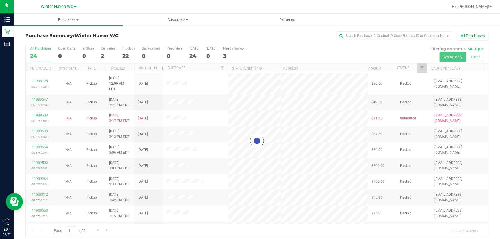
click at [317, 74] on div at bounding box center [257, 141] width 463 height 194
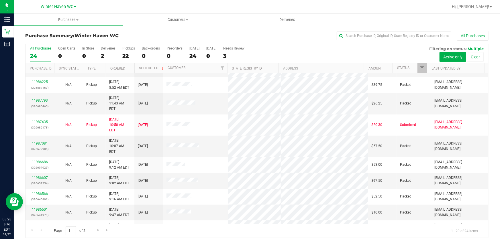
scroll to position [4, 0]
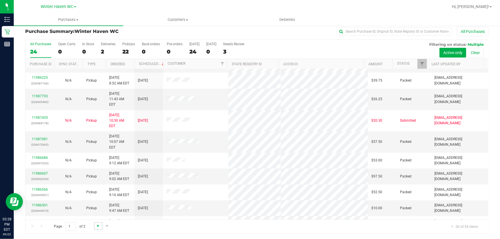
click at [96, 227] on span "Go to the next page" at bounding box center [98, 226] width 5 height 5
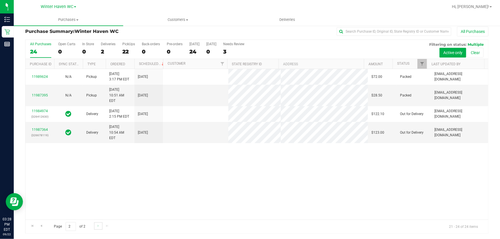
scroll to position [0, 0]
click at [209, 141] on div "11989624 N/A Pickup 9/22/2025 3:17 PM EDT 9/22/2025 $72.00 Packed bbeaudin@live…" at bounding box center [257, 144] width 463 height 151
click at [33, 225] on span "Go to the first page" at bounding box center [32, 226] width 5 height 5
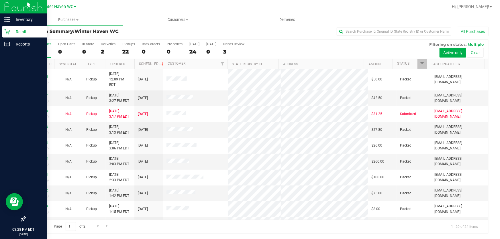
click at [9, 101] on div at bounding box center [23, 132] width 47 height 163
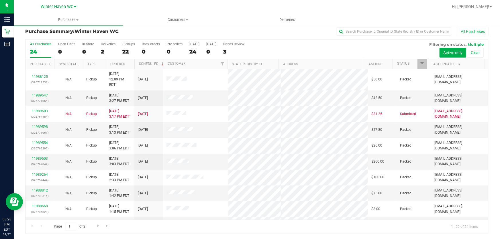
click at [314, 43] on div "All Purchases 24 Open Carts 0 In Store 0 Deliveries 2 PickUps 22 Back-orders 0 …" at bounding box center [257, 42] width 463 height 5
click at [39, 93] on link "11989647" at bounding box center [40, 95] width 16 height 4
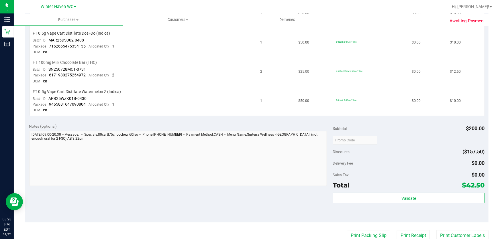
scroll to position [213, 0]
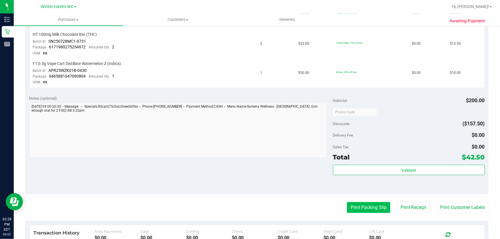
click at [360, 202] on button "Print Packing Slip" at bounding box center [368, 207] width 43 height 11
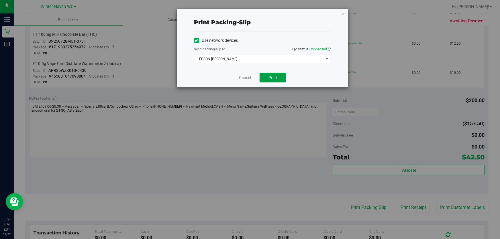
click at [277, 76] on span "Print" at bounding box center [273, 77] width 9 height 5
click at [244, 77] on link "Cancel" at bounding box center [245, 78] width 12 height 6
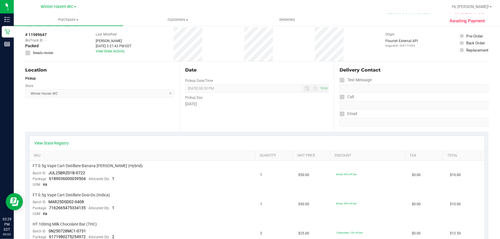
scroll to position [0, 0]
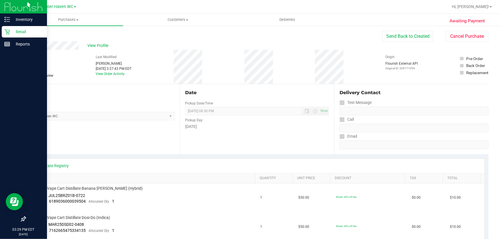
click at [25, 29] on p "Retail" at bounding box center [27, 31] width 34 height 7
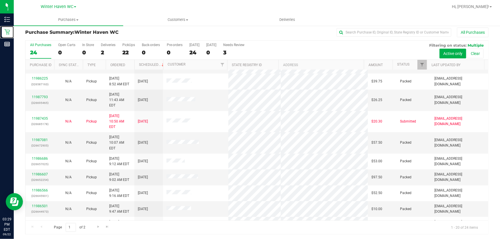
scroll to position [4, 0]
click at [97, 226] on span "Go to the next page" at bounding box center [98, 226] width 5 height 5
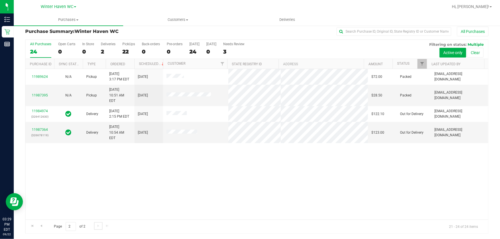
scroll to position [0, 0]
click at [304, 179] on div "11989624 N/A Pickup 9/22/2025 3:17 PM EDT 9/22/2025 $72.00 Packed bbeaudin@live…" at bounding box center [257, 144] width 463 height 151
click at [31, 226] on span "Go to the first page" at bounding box center [32, 226] width 5 height 5
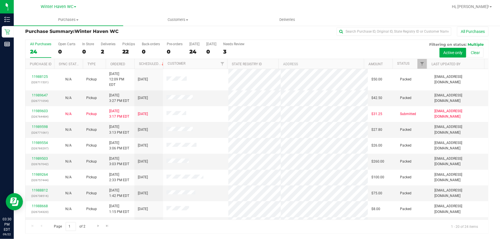
click at [312, 46] on div "All Purchases 24 Open Carts 0 In Store 0 Deliveries 2 PickUps 22 Back-orders 0 …" at bounding box center [257, 49] width 463 height 19
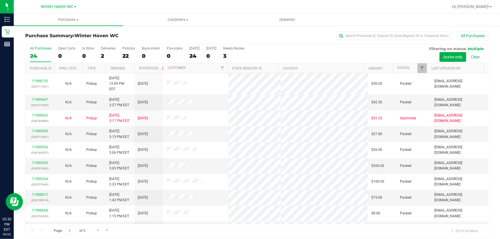
click at [322, 56] on div "All Purchases 24 Open Carts 0 In Store 0 Deliveries 2 PickUps 22 Back-orders 0 …" at bounding box center [257, 53] width 463 height 19
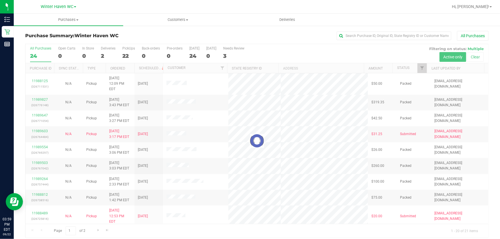
click at [313, 47] on div at bounding box center [257, 141] width 463 height 194
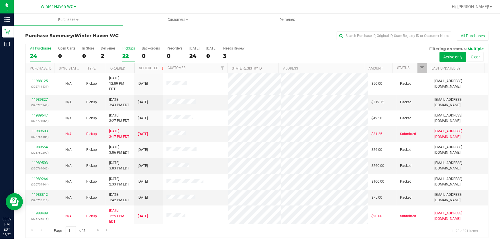
click at [128, 53] on div "22" at bounding box center [128, 56] width 13 height 7
click at [0, 0] on input "PickUps 22" at bounding box center [0, 0] width 0 height 0
click at [283, 52] on div "All Purchases 21 Open Carts 0 In Store 0 Deliveries 2 PickUps 19 Back-orders 0 …" at bounding box center [257, 53] width 463 height 19
click at [311, 56] on div "All Purchases 21 Open Carts 0 In Store 0 Deliveries 2 PickUps 19 Back-orders 0 …" at bounding box center [257, 53] width 463 height 19
drag, startPoint x: 399, startPoint y: 57, endPoint x: 310, endPoint y: 54, distance: 89.5
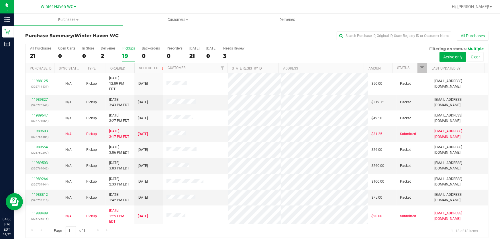
click at [399, 56] on div "All Purchases 21 Open Carts 0 In Store 0 Deliveries 2 PickUps 19 Back-orders 0 …" at bounding box center [257, 53] width 463 height 19
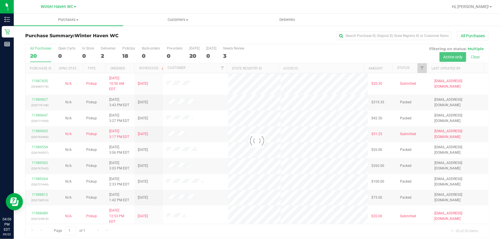
click at [327, 48] on div at bounding box center [257, 141] width 463 height 194
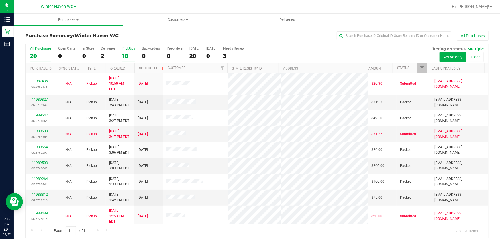
click at [126, 54] on div "18" at bounding box center [128, 56] width 13 height 7
click at [0, 0] on input "PickUps 18" at bounding box center [0, 0] width 0 height 0
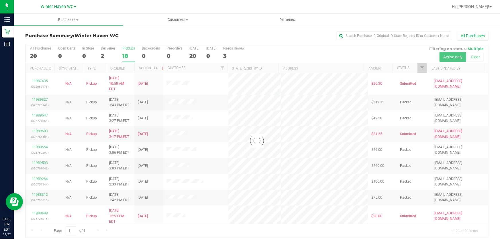
click at [297, 51] on div at bounding box center [257, 141] width 463 height 194
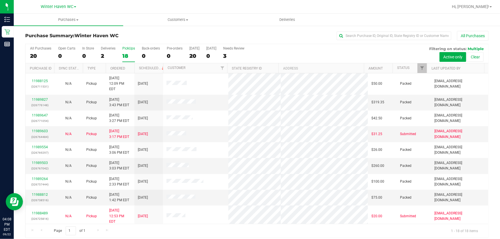
click at [297, 52] on div "All Purchases 20 Open Carts 0 In Store 0 Deliveries 2 PickUps 18 Back-orders 0 …" at bounding box center [257, 53] width 463 height 19
click at [329, 52] on div "All Purchases 20 Open Carts 0 In Store 0 Deliveries 2 PickUps 18 Back-orders 0 …" at bounding box center [257, 53] width 463 height 19
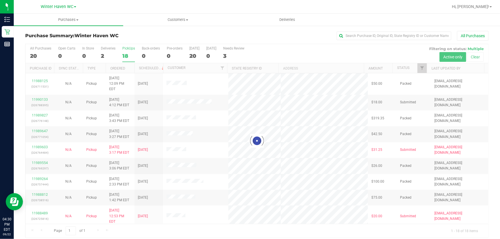
click at [281, 52] on div at bounding box center [257, 141] width 463 height 194
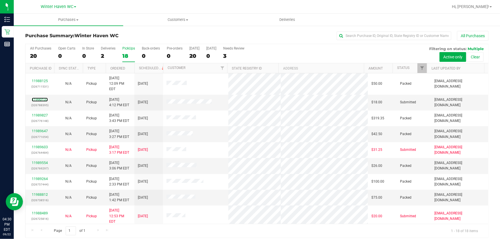
click at [40, 98] on link "11990133" at bounding box center [40, 100] width 16 height 4
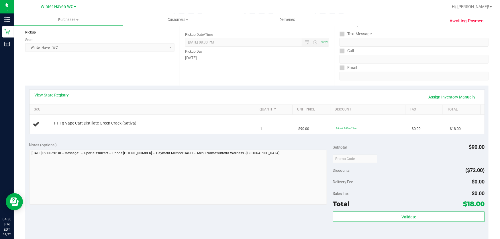
scroll to position [78, 0]
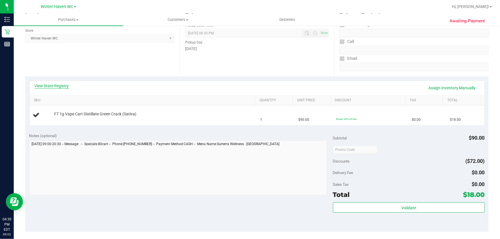
click at [49, 85] on link "View State Registry" at bounding box center [52, 86] width 34 height 6
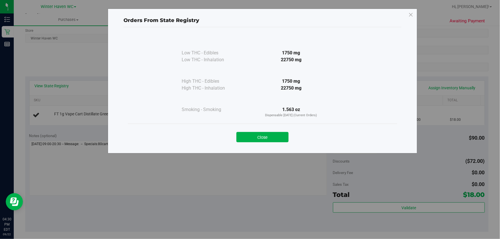
click at [266, 134] on button "Close" at bounding box center [262, 137] width 52 height 10
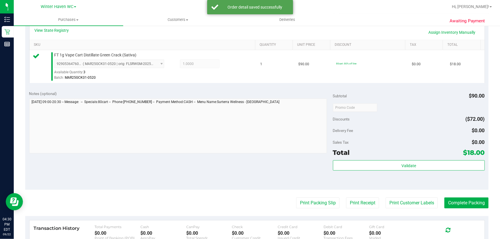
scroll to position [160, 0]
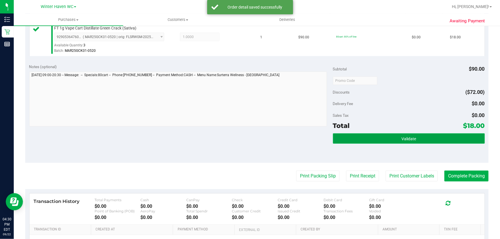
click at [414, 142] on button "Validate" at bounding box center [409, 139] width 152 height 10
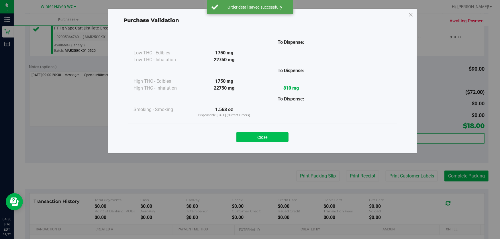
click at [272, 138] on button "Close" at bounding box center [262, 137] width 52 height 10
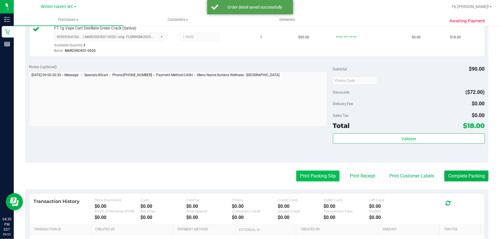
click at [312, 181] on button "Print Packing Slip" at bounding box center [317, 176] width 43 height 11
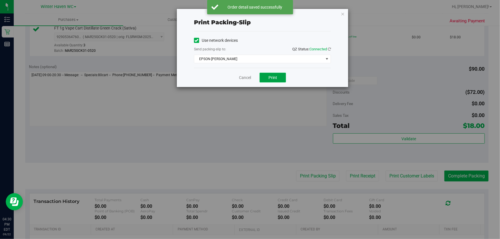
click at [271, 76] on span "Print" at bounding box center [273, 77] width 9 height 5
click at [247, 78] on link "Cancel" at bounding box center [245, 78] width 12 height 6
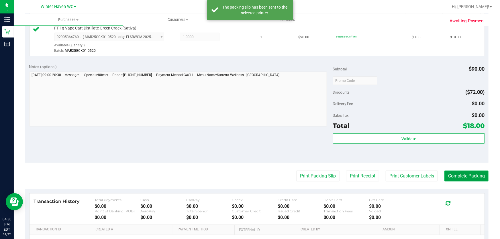
click at [472, 176] on button "Complete Packing" at bounding box center [466, 176] width 44 height 11
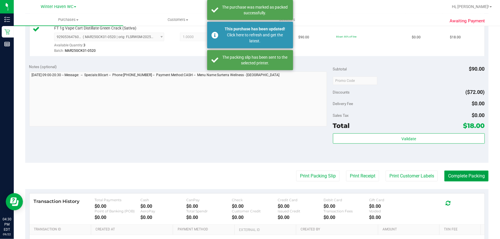
click at [475, 173] on button "Complete Packing" at bounding box center [466, 176] width 44 height 11
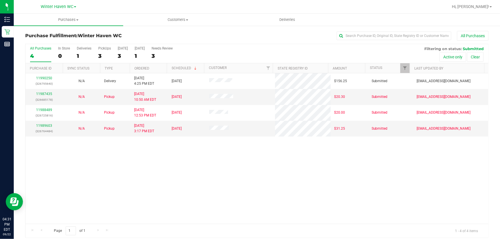
click at [198, 187] on div "11990250 (326795640) N/A Delivery 9/22/2025 4:25 PM EDT 9/23/2025 $156.25 Submi…" at bounding box center [257, 148] width 463 height 151
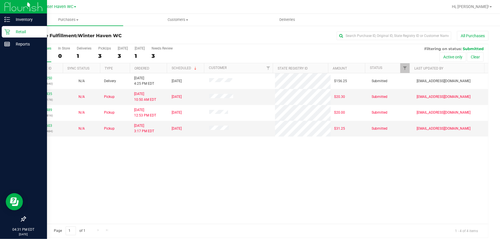
click at [19, 32] on p "Retail" at bounding box center [27, 31] width 34 height 7
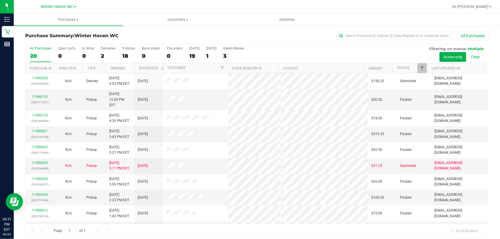
click at [229, 31] on div "All Purchases" at bounding box center [334, 36] width 309 height 10
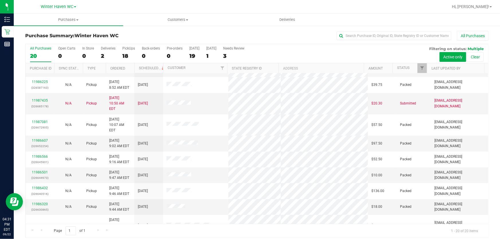
scroll to position [4, 0]
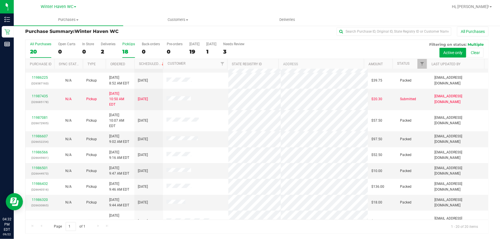
click at [130, 49] on div "18" at bounding box center [128, 51] width 13 height 7
click at [0, 0] on input "PickUps 18" at bounding box center [0, 0] width 0 height 0
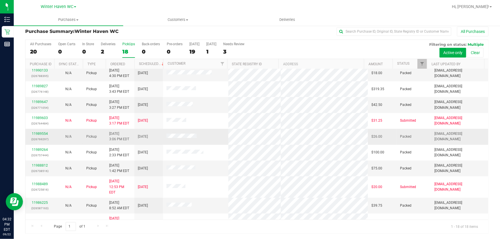
scroll to position [0, 0]
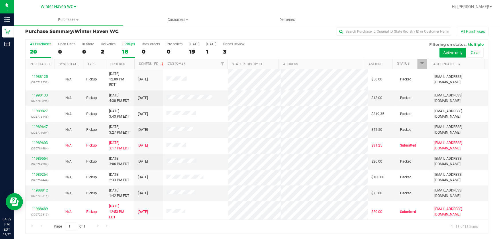
click at [37, 57] on label "All Purchases 20" at bounding box center [40, 50] width 21 height 16
click at [0, 0] on input "All Purchases 20" at bounding box center [0, 0] width 0 height 0
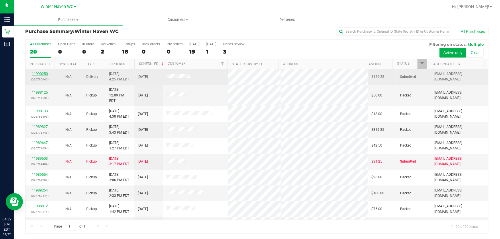
click at [42, 74] on link "11990250" at bounding box center [40, 74] width 16 height 4
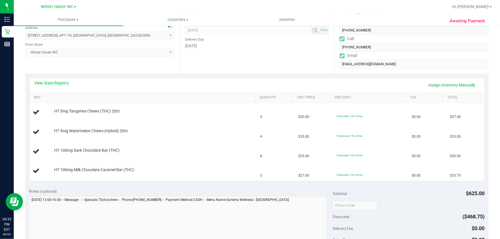
scroll to position [83, 0]
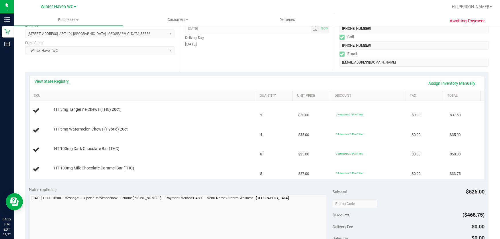
click at [64, 80] on link "View State Registry" at bounding box center [52, 82] width 34 height 6
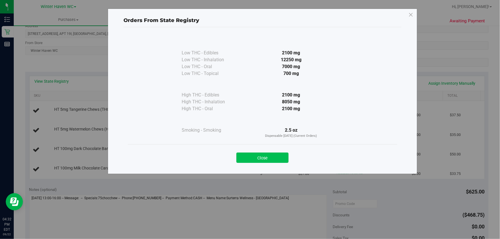
click at [280, 155] on button "Close" at bounding box center [262, 158] width 52 height 10
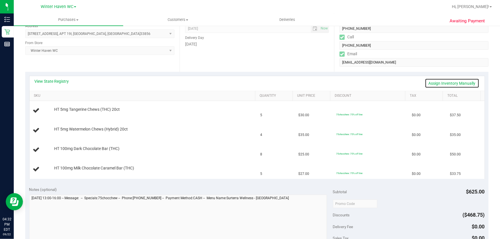
click at [446, 83] on link "Assign Inventory Manually" at bounding box center [452, 84] width 54 height 10
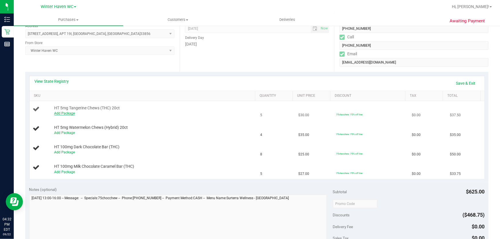
click at [66, 113] on link "Add Package" at bounding box center [64, 113] width 21 height 4
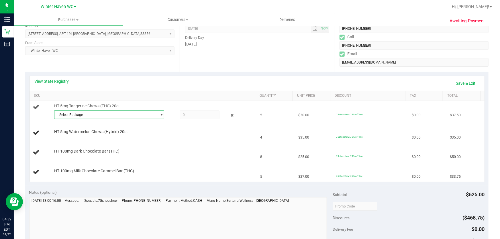
click at [135, 113] on span "Select Package" at bounding box center [105, 115] width 102 height 8
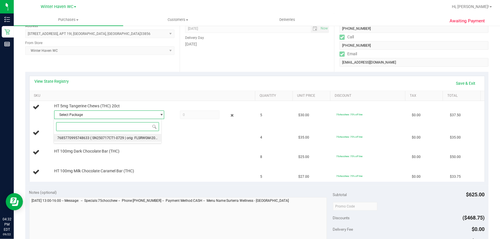
click at [140, 137] on span "( SN250717CT1-0729 | orig: FLSRWGM-20250804-1911 )" at bounding box center [134, 138] width 88 height 4
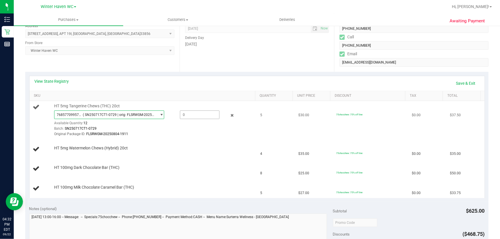
click at [199, 116] on span at bounding box center [200, 115] width 40 height 9
type input "5"
type input "5.0000"
click at [218, 152] on div "HT 5mg Watermelon Chews (Hybrid) 20ct" at bounding box center [143, 150] width 221 height 8
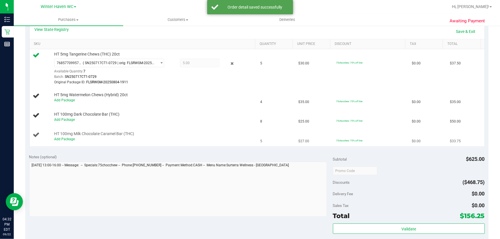
scroll to position [135, 0]
click at [65, 99] on link "Add Package" at bounding box center [64, 100] width 21 height 4
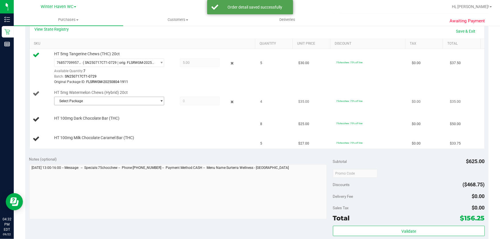
click at [115, 102] on span "Select Package" at bounding box center [105, 101] width 102 height 8
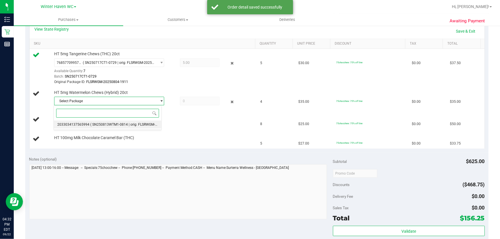
click at [142, 123] on span "( SN250813WTM1-0814 | orig: FLSRWGM-20250820-493 )" at bounding box center [135, 125] width 90 height 4
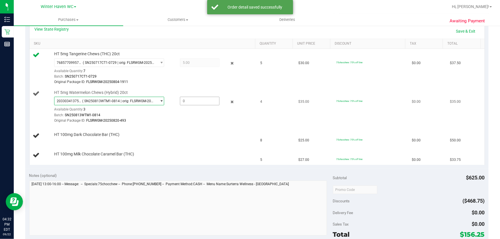
click at [196, 100] on span at bounding box center [200, 101] width 40 height 9
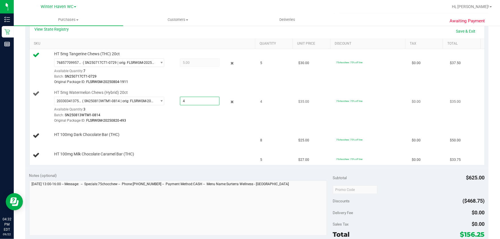
type input "4"
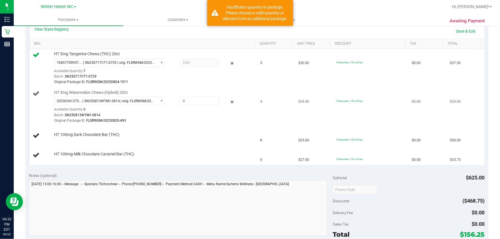
click at [196, 115] on div "Batch: SN250813WTM1-0814" at bounding box center [153, 115] width 199 height 5
click at [192, 100] on span at bounding box center [200, 101] width 40 height 9
type input "4"
click at [187, 118] on div "Original Package ID: FLSRWGM-20250820-493" at bounding box center [153, 120] width 199 height 5
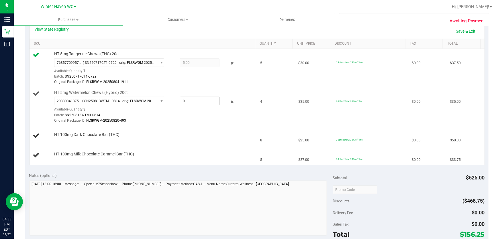
click at [194, 102] on span at bounding box center [200, 101] width 40 height 9
type input "2"
type input "2.0000"
click at [226, 126] on td "HT 5mg Watermelon Chews (Hybrid) 20ct 2033034137565994 ( SN250813WTM1-0814 | or…" at bounding box center [144, 107] width 228 height 39
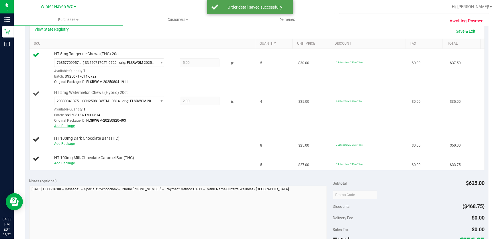
click at [72, 124] on link "Add Package" at bounding box center [64, 126] width 21 height 4
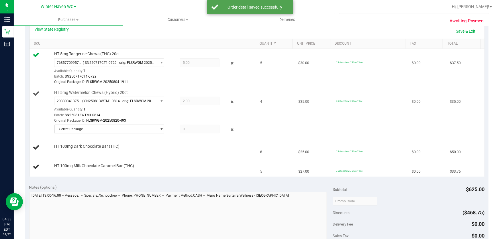
click at [128, 128] on span "Select Package" at bounding box center [105, 129] width 102 height 8
click at [191, 129] on span at bounding box center [200, 129] width 40 height 9
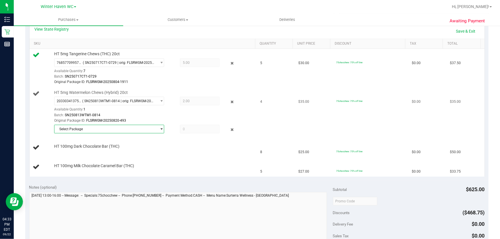
click at [81, 130] on span "Select Package" at bounding box center [105, 129] width 102 height 8
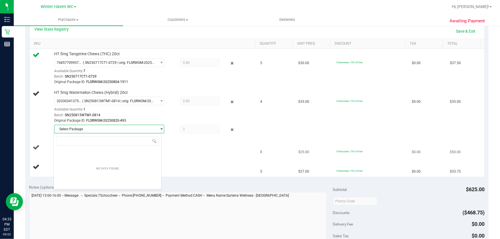
click at [184, 152] on td "HT 100mg Dark Chocolate Bar (THC)" at bounding box center [144, 147] width 228 height 19
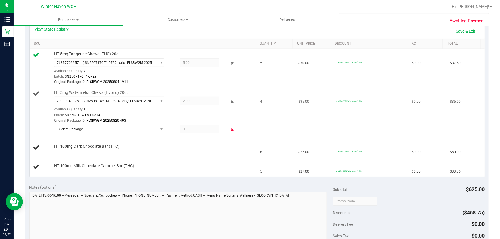
click at [229, 128] on icon at bounding box center [232, 130] width 6 height 7
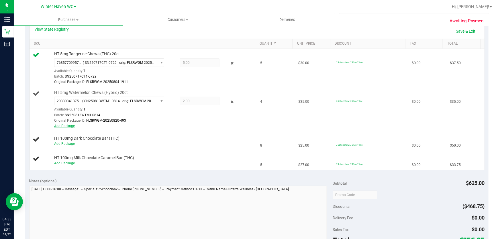
click at [69, 125] on link "Add Package" at bounding box center [64, 126] width 21 height 4
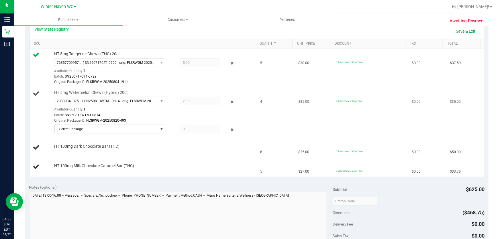
click at [160, 128] on span "select" at bounding box center [162, 129] width 4 height 5
click at [187, 152] on td "HT 100mg Dark Chocolate Bar (THC)" at bounding box center [144, 147] width 228 height 19
click at [229, 128] on icon at bounding box center [232, 130] width 6 height 7
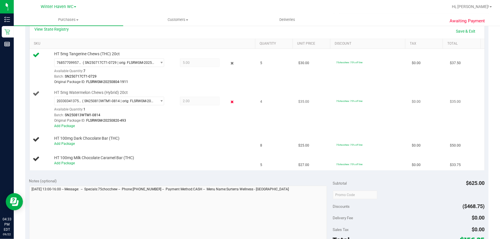
click at [229, 100] on icon at bounding box center [232, 102] width 6 height 7
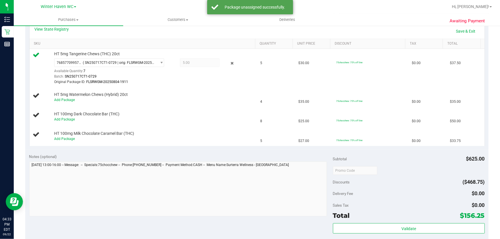
click at [229, 63] on icon at bounding box center [232, 63] width 6 height 7
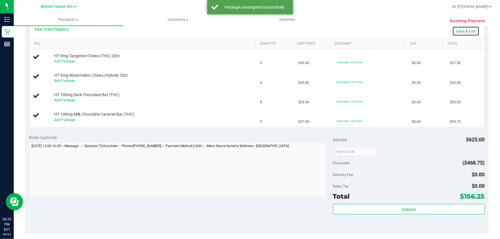
click at [464, 31] on link "Save & Exit" at bounding box center [466, 31] width 27 height 10
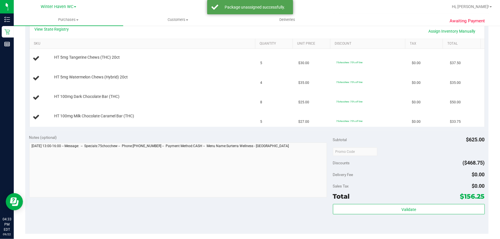
click at [215, 128] on div "View State Registry Assign Inventory Manually SKU Quantity Unit Price Discount …" at bounding box center [256, 75] width 463 height 111
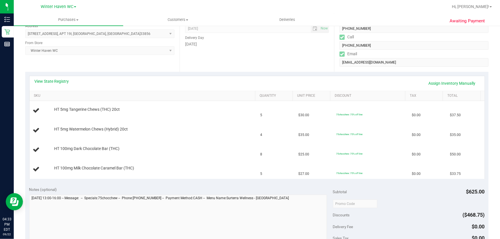
scroll to position [109, 0]
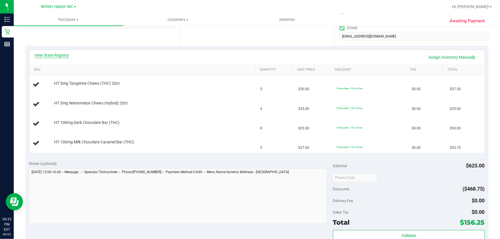
click at [60, 56] on link "View State Registry" at bounding box center [52, 55] width 34 height 6
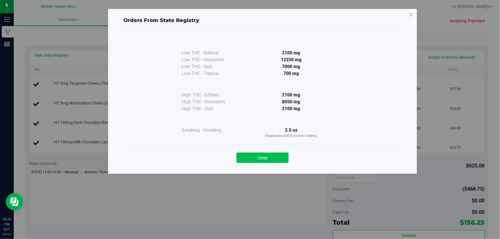
click at [278, 156] on button "Close" at bounding box center [262, 158] width 52 height 10
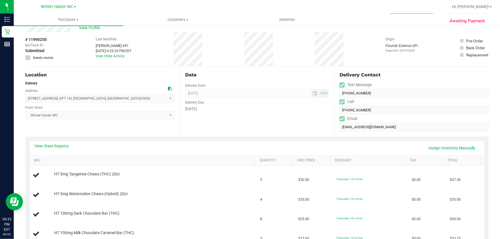
scroll to position [0, 0]
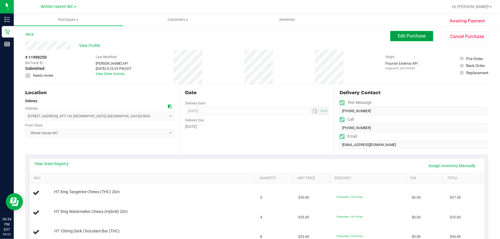
click at [408, 32] on button "Edit Purchase" at bounding box center [411, 36] width 43 height 10
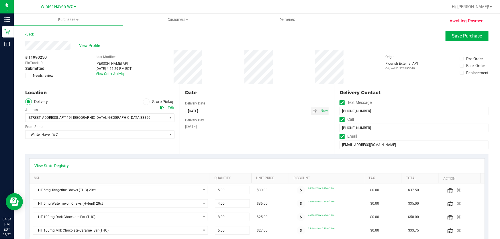
click at [27, 76] on icon at bounding box center [28, 76] width 4 height 0
click at [0, 0] on input "Needs review" at bounding box center [0, 0] width 0 height 0
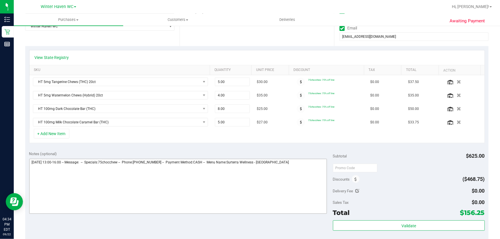
scroll to position [130, 0]
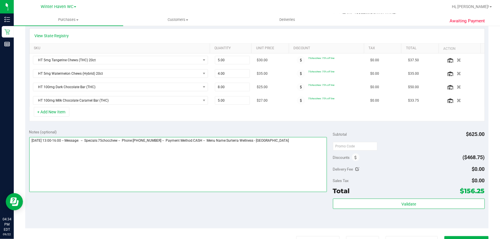
click at [294, 148] on textarea at bounding box center [178, 164] width 298 height 55
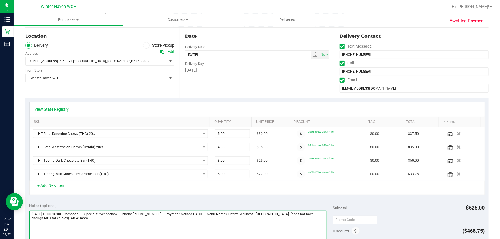
scroll to position [0, 0]
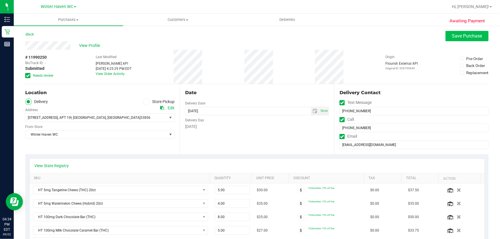
type textarea "Tuesday 09/23/2025 13:00-16:00 -- Message: -- Specials:75chocchew -- Phone:4843…"
click at [458, 35] on span "Save Purchase" at bounding box center [467, 35] width 30 height 5
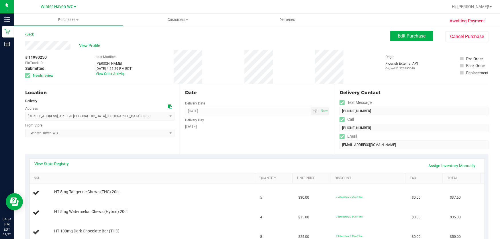
click at [284, 78] on div "# 11990250 BioTrack ID: - Submitted Needs review Last Modified Abigail Balfour …" at bounding box center [256, 67] width 463 height 34
click at [92, 46] on span "View Profile" at bounding box center [90, 46] width 23 height 6
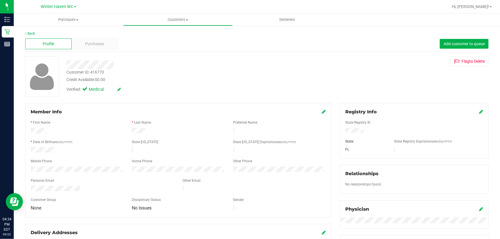
click at [100, 69] on div "Customer ID: 416770" at bounding box center [85, 72] width 38 height 6
click at [118, 68] on div at bounding box center [180, 64] width 236 height 9
click at [99, 73] on div "Customer ID: 416770" at bounding box center [85, 72] width 38 height 6
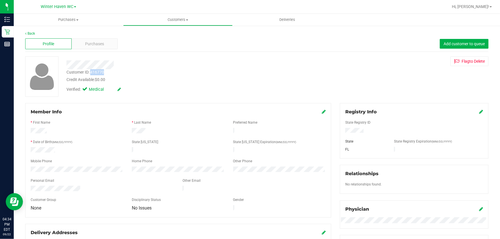
click at [99, 73] on div "Customer ID: 416770" at bounding box center [85, 72] width 38 height 6
copy div "416770"
click at [151, 64] on div at bounding box center [180, 64] width 236 height 9
click at [31, 34] on link "Back" at bounding box center [30, 34] width 10 height 4
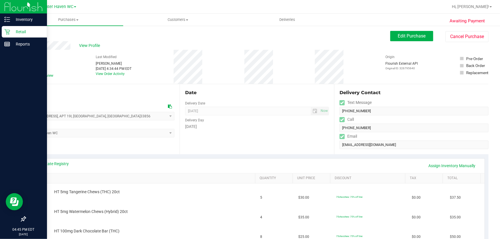
click at [18, 31] on p "Retail" at bounding box center [27, 31] width 34 height 7
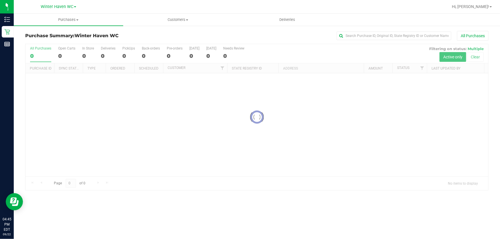
click at [287, 53] on div at bounding box center [257, 117] width 463 height 146
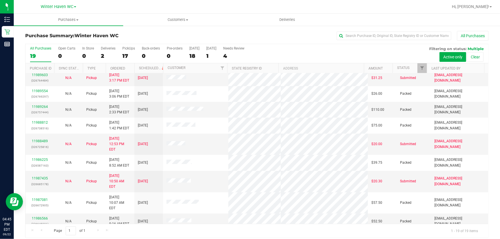
scroll to position [150, 0]
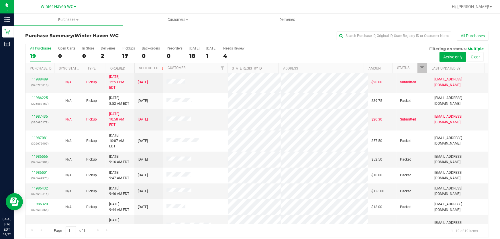
click at [402, 54] on div "All Purchases 19 Open Carts 0 In Store 0 Deliveries 2 PickUps 17 Back-orders 0 …" at bounding box center [257, 53] width 463 height 19
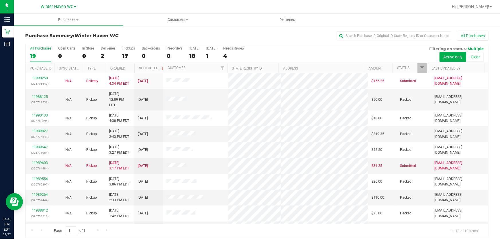
scroll to position [0, 0]
click at [312, 50] on div "All Purchases 19 Open Carts 0 In Store 0 Deliveries 2 PickUps 17 Back-orders 0 …" at bounding box center [257, 53] width 463 height 19
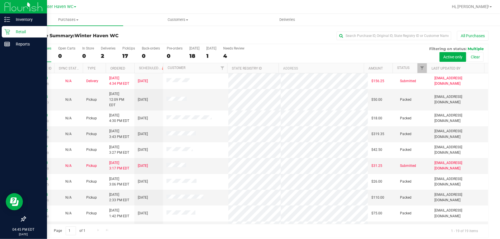
click at [10, 28] on p "Retail" at bounding box center [27, 31] width 34 height 7
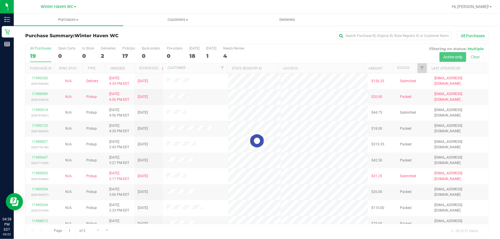
click at [296, 49] on div at bounding box center [257, 141] width 463 height 194
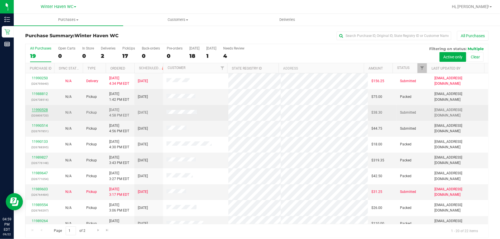
click at [43, 109] on link "11990528" at bounding box center [40, 110] width 16 height 4
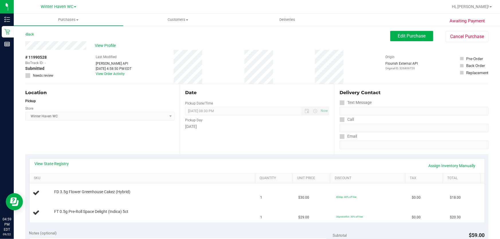
click at [242, 134] on div "Date Pickup Date/Time [DATE] Now [DATE] 08:30 PM Now Pickup Day [DATE]" at bounding box center [257, 119] width 154 height 70
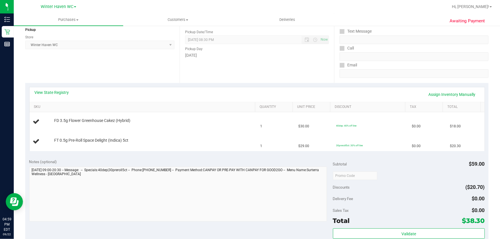
scroll to position [78, 0]
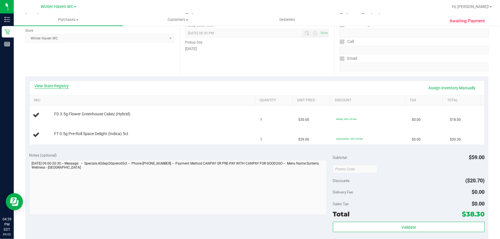
click at [52, 86] on link "View State Registry" at bounding box center [52, 86] width 34 height 6
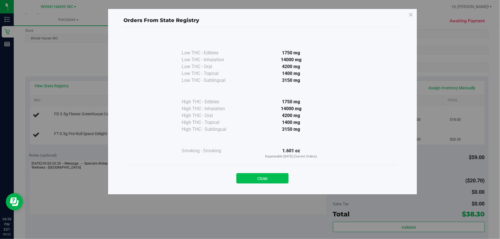
click at [258, 183] on button "Close" at bounding box center [262, 178] width 52 height 10
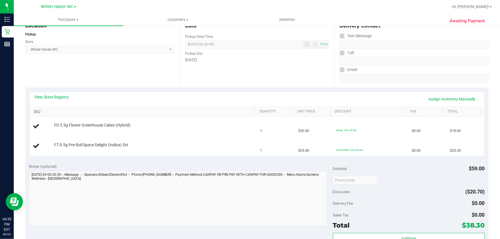
scroll to position [52, 0]
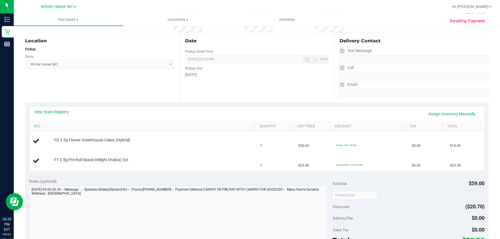
click at [117, 83] on div "Location Pickup Store Winter Haven WC Select Store Bonita Springs WC Boynton Be…" at bounding box center [102, 67] width 154 height 70
click at [64, 110] on link "View State Registry" at bounding box center [52, 112] width 34 height 6
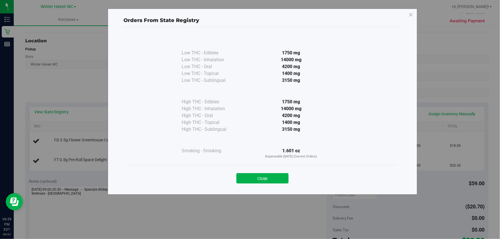
click at [236, 122] on div "High THC - Topical" at bounding box center [210, 122] width 57 height 7
click at [275, 179] on button "Close" at bounding box center [262, 178] width 52 height 10
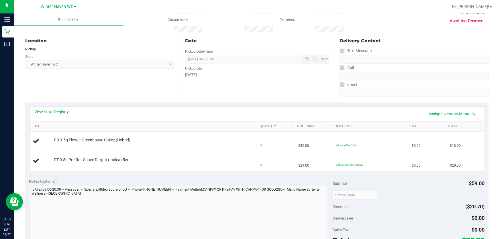
click at [118, 82] on div "Location Pickup Store Winter Haven WC Select Store Bonita Springs WC Boynton Be…" at bounding box center [102, 67] width 154 height 70
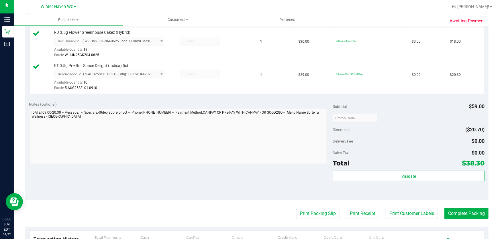
scroll to position [182, 0]
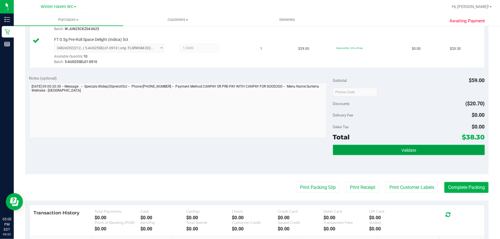
click at [402, 148] on span "Validate" at bounding box center [409, 150] width 15 height 5
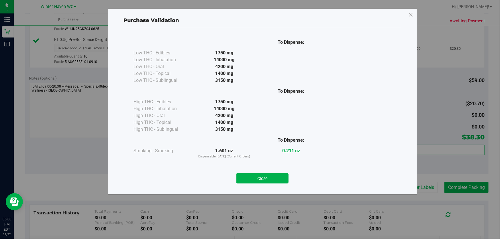
drag, startPoint x: 268, startPoint y: 178, endPoint x: 285, endPoint y: 178, distance: 17.2
click at [269, 177] on button "Close" at bounding box center [262, 178] width 52 height 10
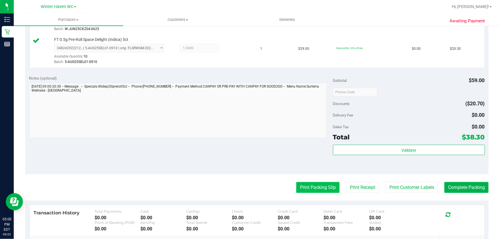
click at [318, 184] on button "Print Packing Slip" at bounding box center [317, 187] width 43 height 11
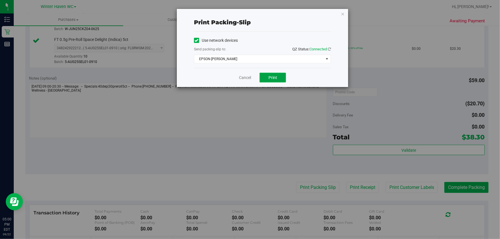
click at [277, 75] on button "Print" at bounding box center [273, 78] width 26 height 10
click at [244, 75] on link "Cancel" at bounding box center [245, 78] width 12 height 6
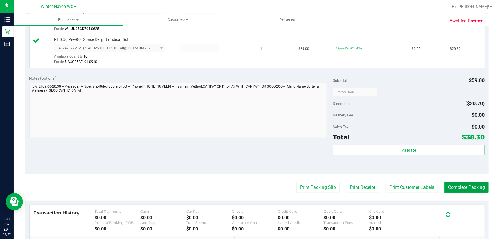
click at [469, 187] on button "Complete Packing" at bounding box center [466, 187] width 44 height 11
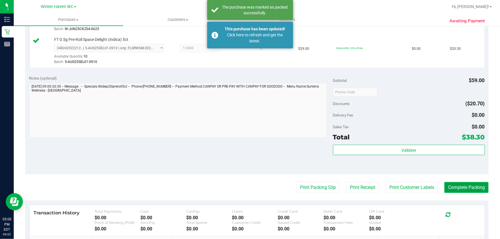
click at [467, 187] on button "Complete Packing" at bounding box center [466, 187] width 44 height 11
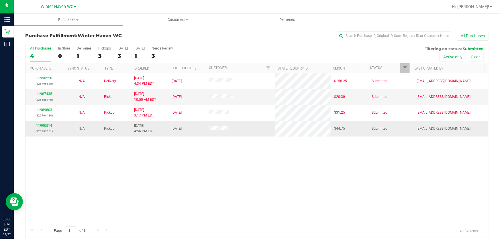
drag, startPoint x: 59, startPoint y: 162, endPoint x: 55, endPoint y: 129, distance: 33.6
click at [60, 161] on div "11990250 (326795640) N/A Delivery [DATE] 4:34 PM EDT 9/23/2025 $156.25 Submitte…" at bounding box center [257, 148] width 463 height 151
click at [44, 125] on link "11990514" at bounding box center [44, 126] width 16 height 4
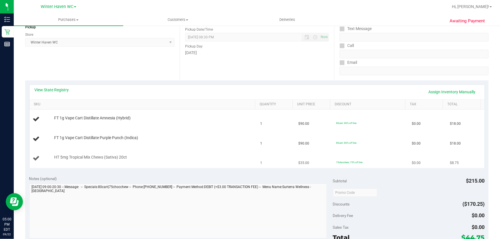
scroll to position [78, 0]
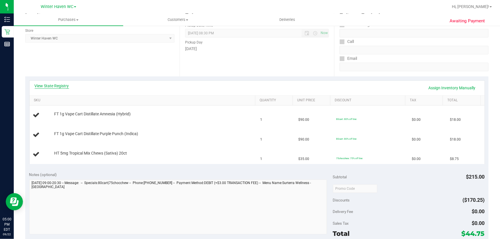
click at [45, 85] on link "View State Registry" at bounding box center [52, 86] width 34 height 6
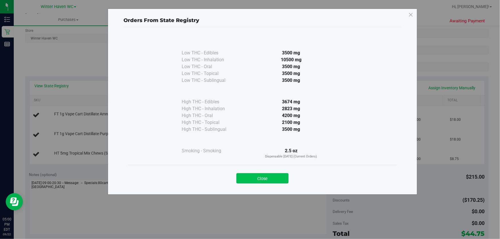
click at [259, 180] on button "Close" at bounding box center [262, 178] width 52 height 10
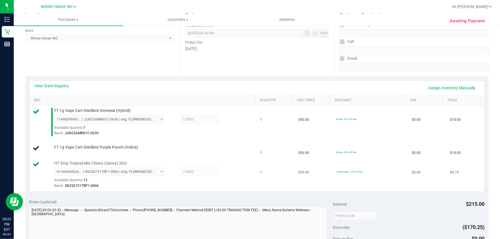
click at [222, 165] on div "HT 5mg Tropical Mix Chews (Sativa) 20ct 6134668902434629 ( SN250731TRP1-0806 | …" at bounding box center [151, 175] width 201 height 28
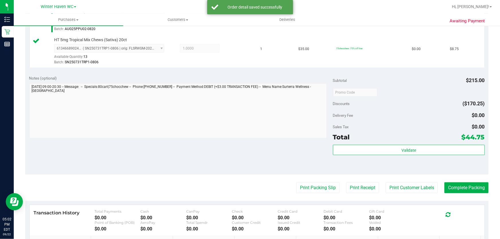
scroll to position [216, 0]
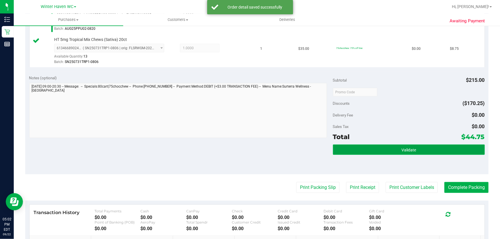
click at [387, 145] on button "Validate" at bounding box center [409, 150] width 152 height 10
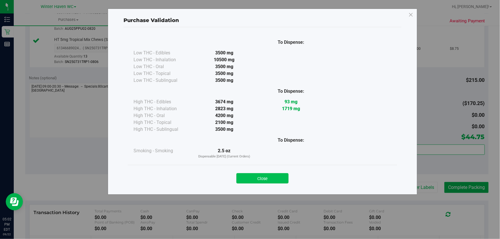
click at [269, 176] on button "Close" at bounding box center [262, 178] width 52 height 10
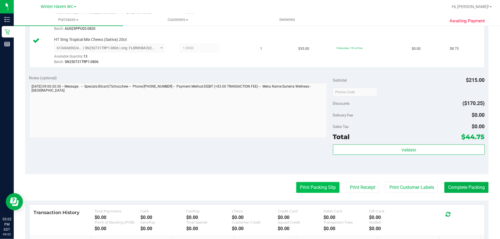
click at [307, 191] on button "Print Packing Slip" at bounding box center [317, 187] width 43 height 11
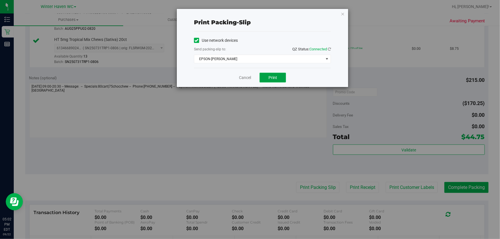
click at [273, 80] on button "Print" at bounding box center [273, 78] width 26 height 10
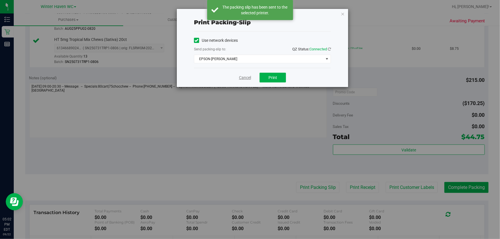
click at [244, 77] on link "Cancel" at bounding box center [245, 78] width 12 height 6
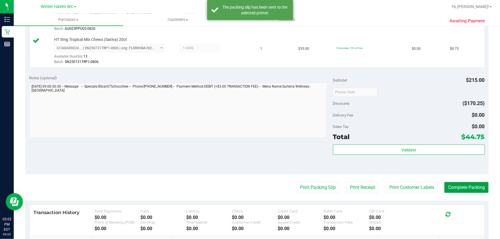
click at [463, 187] on button "Complete Packing" at bounding box center [466, 187] width 44 height 11
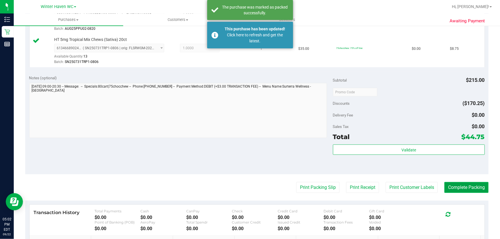
click at [471, 189] on button "Complete Packing" at bounding box center [466, 187] width 44 height 11
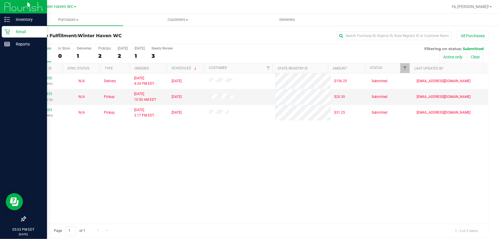
click at [19, 31] on p "Retail" at bounding box center [27, 31] width 34 height 7
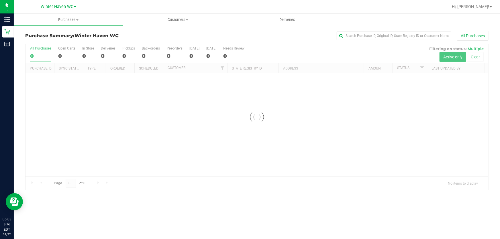
click at [270, 48] on div at bounding box center [257, 117] width 463 height 146
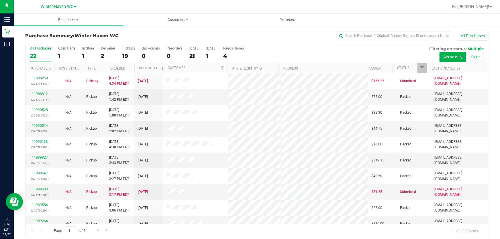
click at [349, 54] on div "All Purchases 22 Open Carts 1 In Store 1 Deliveries 2 PickUps 19 Back-orders 0 …" at bounding box center [257, 53] width 463 height 19
click at [327, 53] on div "All Purchases 22 Open Carts 1 In Store 1 Deliveries 2 PickUps 19 Back-orders 0 …" at bounding box center [257, 53] width 463 height 19
click at [307, 53] on div "All Purchases 22 Open Carts 1 In Store 1 Deliveries 2 PickUps 19 Back-orders 0 …" at bounding box center [257, 53] width 463 height 19
click at [98, 231] on span "Go to the next page" at bounding box center [98, 230] width 5 height 5
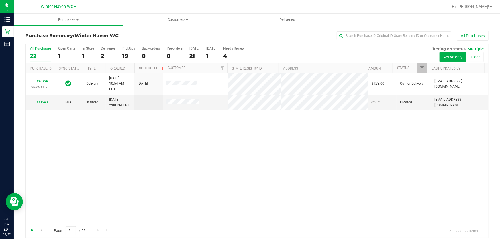
click at [31, 230] on span "Go to the first page" at bounding box center [32, 230] width 5 height 5
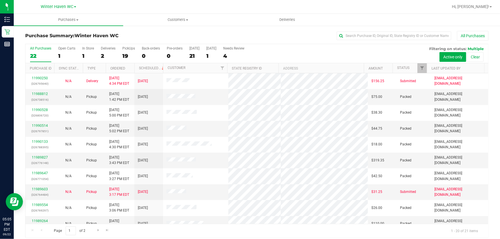
click at [396, 49] on div "All Purchases 22 Open Carts 1 In Store 1 Deliveries 2 PickUps 19 Back-orders 0 …" at bounding box center [257, 53] width 463 height 19
click at [319, 50] on div "All Purchases 22 Open Carts 1 In Store 1 Deliveries 2 PickUps 19 Back-orders 0 …" at bounding box center [257, 53] width 463 height 19
click at [304, 55] on div "All Purchases 22 Open Carts 1 In Store 1 Deliveries 2 PickUps 19 Back-orders 0 …" at bounding box center [257, 53] width 463 height 19
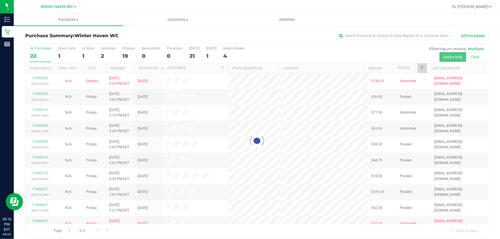
click at [320, 48] on div at bounding box center [257, 141] width 463 height 194
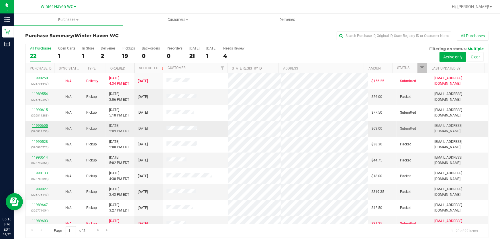
click at [41, 126] on link "11990605" at bounding box center [40, 126] width 16 height 4
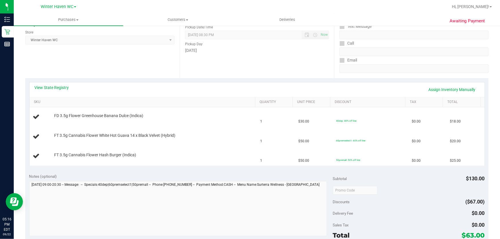
scroll to position [78, 0]
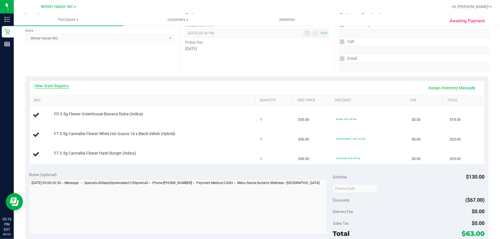
click at [54, 86] on link "View State Registry" at bounding box center [52, 86] width 34 height 6
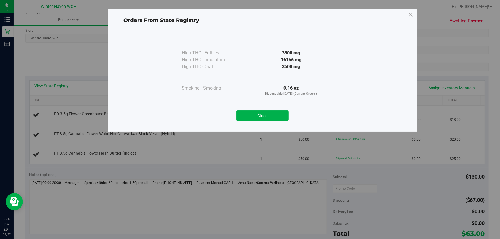
click at [243, 85] on div "0.16 oz Dispensable Today (Current Orders)" at bounding box center [291, 91] width 104 height 12
click at [263, 114] on button "Close" at bounding box center [262, 116] width 52 height 10
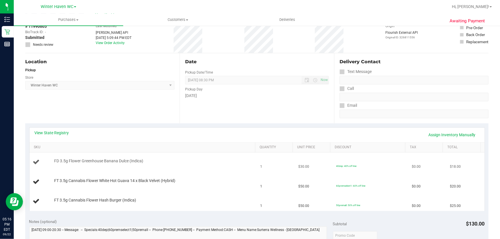
scroll to position [0, 0]
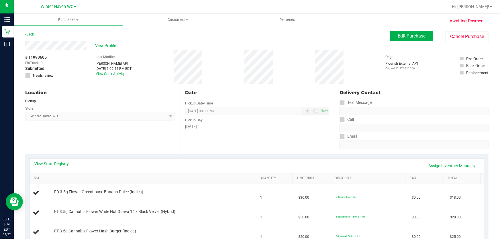
click at [31, 33] on link "Back" at bounding box center [29, 34] width 9 height 4
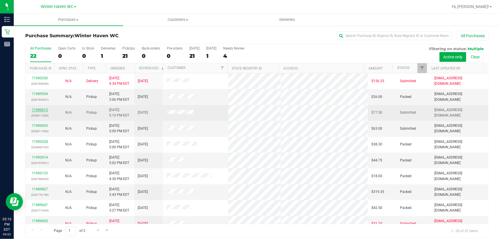
click at [40, 109] on link "11990615" at bounding box center [40, 110] width 16 height 4
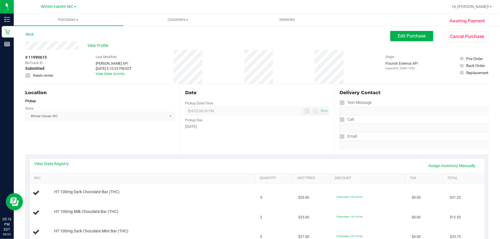
click at [230, 131] on div "Date Pickup Date/Time 09/22/2025 Now 09/22/2025 08:30 PM Now Pickup Day Monday" at bounding box center [257, 119] width 154 height 70
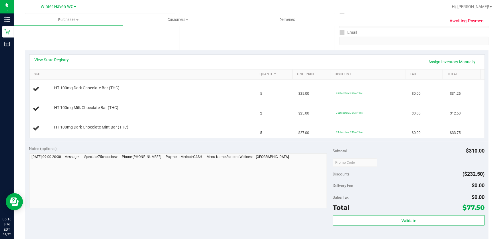
scroll to position [78, 0]
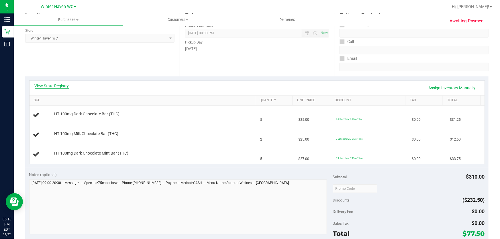
click at [64, 85] on link "View State Registry" at bounding box center [52, 86] width 34 height 6
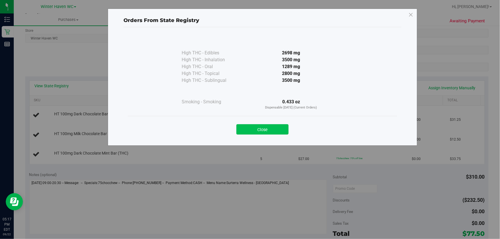
click at [261, 129] on button "Close" at bounding box center [262, 129] width 52 height 10
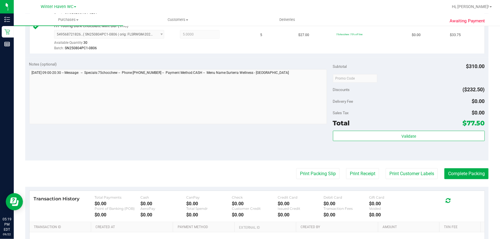
scroll to position [228, 0]
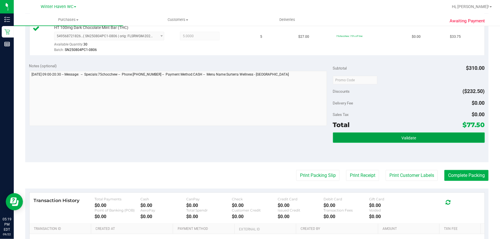
click at [417, 136] on button "Validate" at bounding box center [409, 138] width 152 height 10
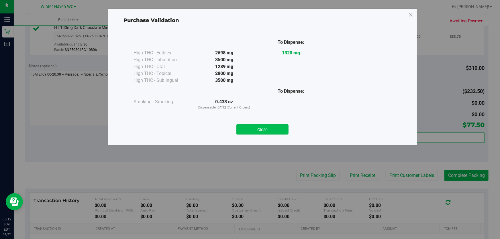
click at [267, 130] on button "Close" at bounding box center [262, 129] width 52 height 10
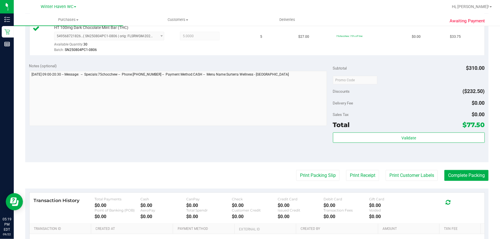
click at [309, 185] on purchase-details "Back Edit Purchase Cancel Purchase View Profile # 11990615 BioTrack ID: - Submi…" at bounding box center [256, 49] width 463 height 493
click at [318, 178] on button "Print Packing Slip" at bounding box center [317, 175] width 43 height 11
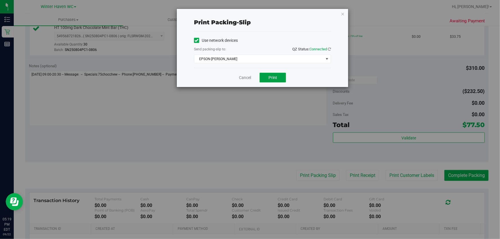
click at [281, 77] on button "Print" at bounding box center [273, 78] width 26 height 10
click at [239, 78] on link "Cancel" at bounding box center [245, 78] width 12 height 6
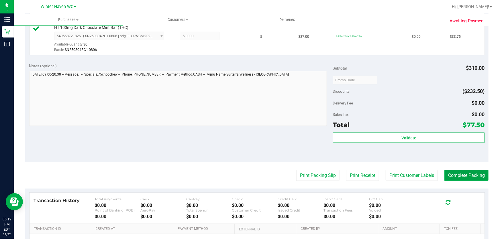
click at [466, 176] on button "Complete Packing" at bounding box center [466, 175] width 44 height 11
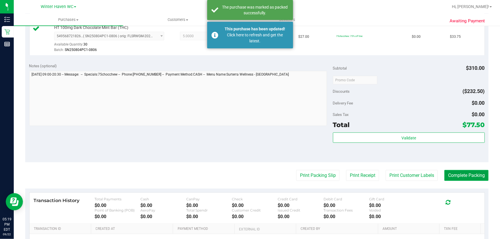
click at [467, 179] on button "Complete Packing" at bounding box center [466, 175] width 44 height 11
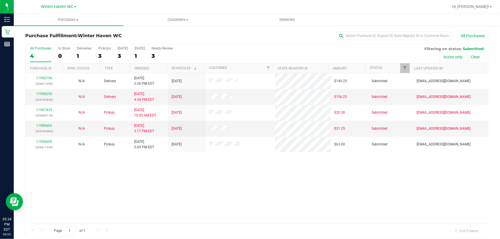
click at [175, 198] on div "11990756 (326817098) N/A Delivery 9/22/2025 5:26 PM EDT 9/23/2025 $149.25 Submi…" at bounding box center [257, 148] width 463 height 151
click at [40, 49] on div "All Purchases" at bounding box center [40, 48] width 21 height 4
click at [0, 0] on input "All Purchases 4" at bounding box center [0, 0] width 0 height 0
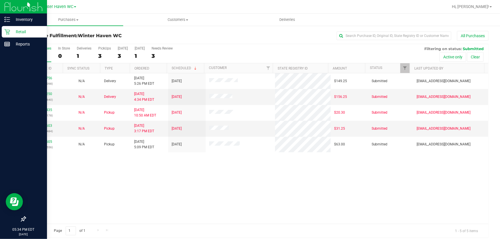
click at [20, 30] on p "Retail" at bounding box center [27, 31] width 34 height 7
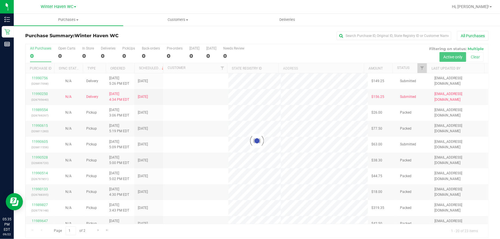
click at [286, 51] on div at bounding box center [257, 141] width 463 height 194
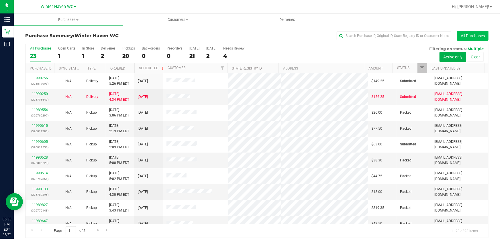
click at [466, 32] on button "All Purchases" at bounding box center [473, 36] width 32 height 10
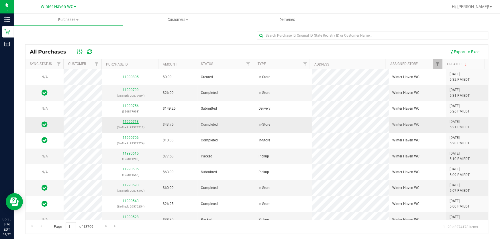
click at [136, 122] on link "11990713" at bounding box center [131, 122] width 16 height 4
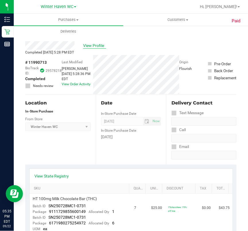
click at [100, 44] on span "View Profile" at bounding box center [94, 46] width 23 height 6
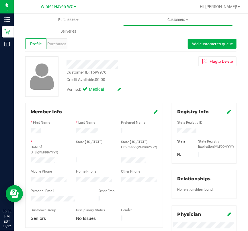
click at [101, 72] on div "Customer ID: 1599976" at bounding box center [86, 72] width 40 height 6
click at [165, 63] on div at bounding box center [117, 64] width 110 height 9
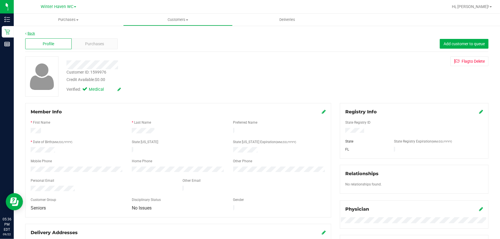
click at [30, 32] on link "Back" at bounding box center [30, 34] width 10 height 4
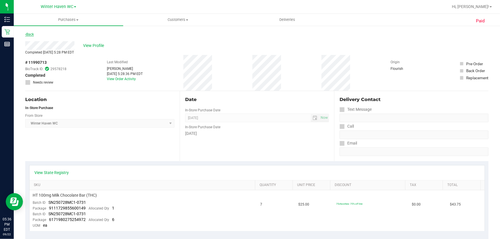
click at [30, 34] on link "Back" at bounding box center [29, 34] width 9 height 4
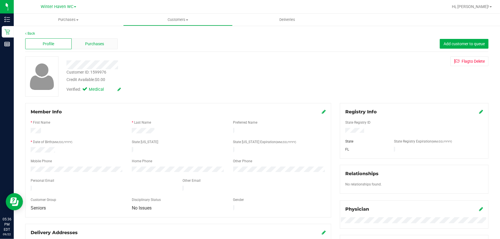
click at [89, 42] on span "Purchases" at bounding box center [94, 44] width 19 height 6
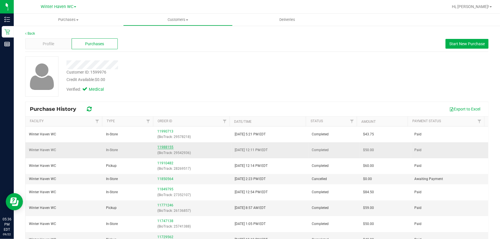
click at [163, 147] on link "11988155" at bounding box center [166, 147] width 16 height 4
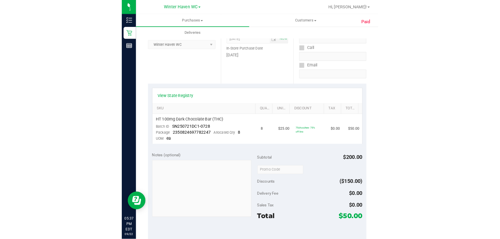
scroll to position [104, 0]
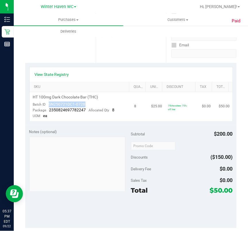
drag, startPoint x: 48, startPoint y: 103, endPoint x: 88, endPoint y: 106, distance: 39.9
click at [88, 106] on td "HT 100mg Dark Chocolate Bar (THC) Batch ID SN250721DC1-0728 Package 23508246977…" at bounding box center [80, 106] width 101 height 29
click at [143, 48] on div "Date In-Store Purchase Date Sep 22, 2025 Now In-Store Purchase Date Monday" at bounding box center [131, 28] width 70 height 70
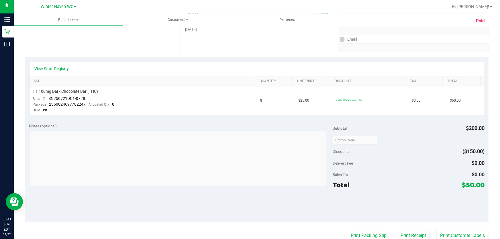
scroll to position [0, 0]
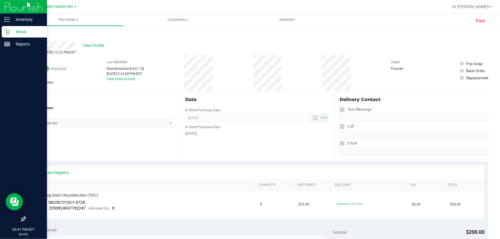
click at [19, 31] on p "Retail" at bounding box center [27, 31] width 34 height 7
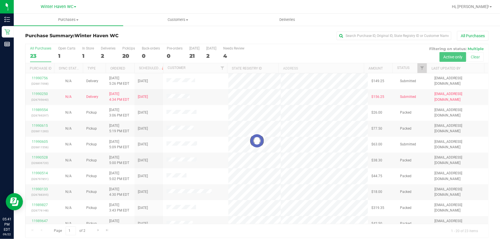
click at [328, 53] on div at bounding box center [257, 141] width 463 height 194
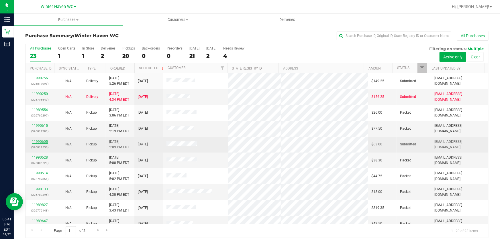
click at [42, 141] on link "11990605" at bounding box center [40, 142] width 16 height 4
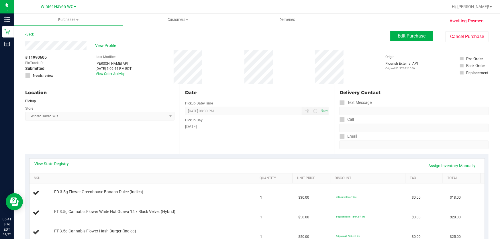
click at [235, 136] on div "Date Pickup Date/Time 09/22/2025 Now 09/22/2025 08:30 PM Now Pickup Day Monday" at bounding box center [257, 119] width 154 height 70
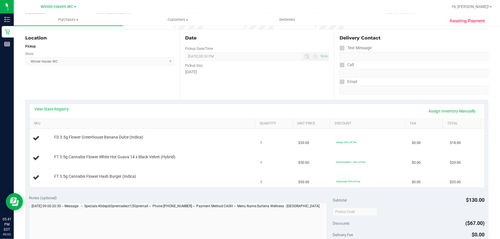
scroll to position [78, 0]
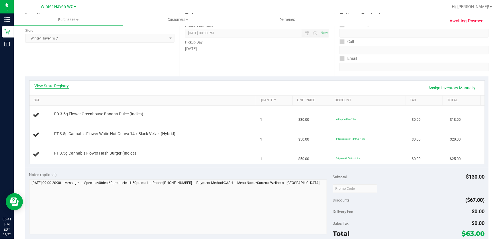
click at [53, 86] on link "View State Registry" at bounding box center [52, 86] width 34 height 6
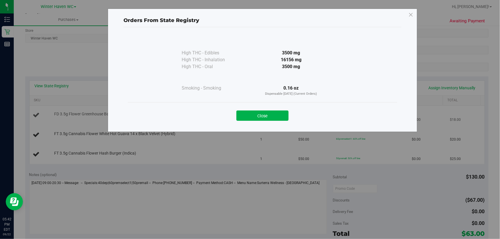
click at [265, 114] on button "Close" at bounding box center [262, 116] width 52 height 10
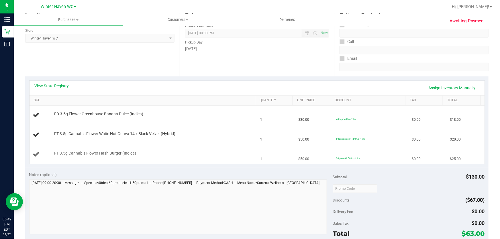
click at [229, 145] on td "FT 3.5g Cannabis Flower Hash Burger (Indica)" at bounding box center [144, 154] width 228 height 19
click at [63, 85] on link "View State Registry" at bounding box center [52, 86] width 34 height 6
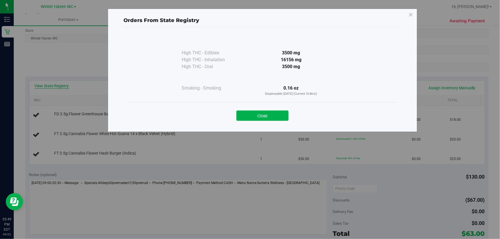
click at [63, 85] on div "Orders From State Registry High THC - Edibles 3500 mg" at bounding box center [252, 119] width 504 height 239
click at [279, 116] on button "Close" at bounding box center [262, 116] width 52 height 10
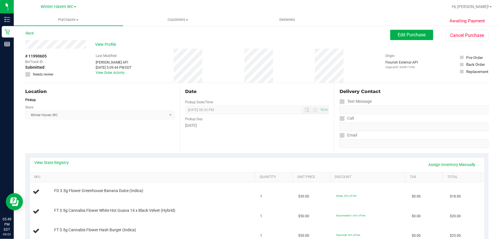
scroll to position [0, 0]
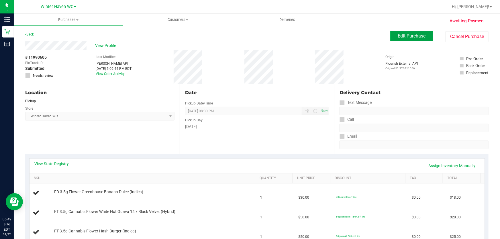
click at [406, 32] on button "Edit Purchase" at bounding box center [411, 36] width 43 height 10
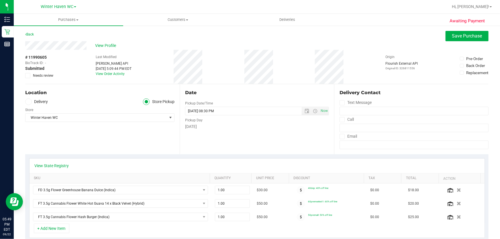
click at [27, 76] on icon at bounding box center [28, 76] width 4 height 0
click at [0, 0] on input "Needs review" at bounding box center [0, 0] width 0 height 0
drag, startPoint x: 217, startPoint y: 68, endPoint x: 222, endPoint y: 65, distance: 6.0
click at [220, 67] on div "# 11990605 BioTrack ID: - Submitted Needs review Last Modified Jane API Sep 22,…" at bounding box center [256, 67] width 463 height 34
click at [263, 128] on div "Monday" at bounding box center [257, 127] width 144 height 6
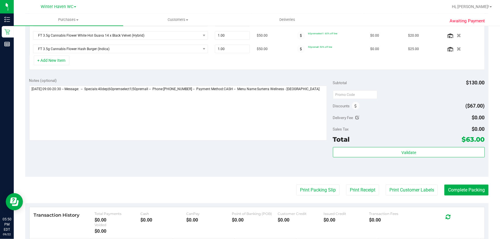
scroll to position [208, 0]
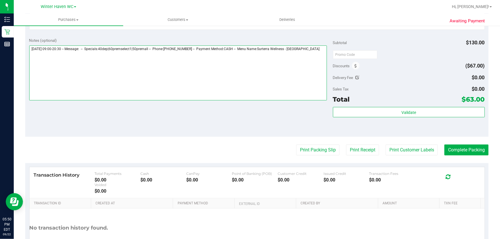
click at [320, 48] on textarea at bounding box center [178, 73] width 298 height 55
drag, startPoint x: 76, startPoint y: 52, endPoint x: 73, endPoint y: 52, distance: 3.2
click at [73, 52] on textarea at bounding box center [178, 73] width 298 height 55
drag, startPoint x: 70, startPoint y: 53, endPoint x: 36, endPoint y: 53, distance: 33.8
click at [36, 53] on textarea at bounding box center [178, 73] width 298 height 55
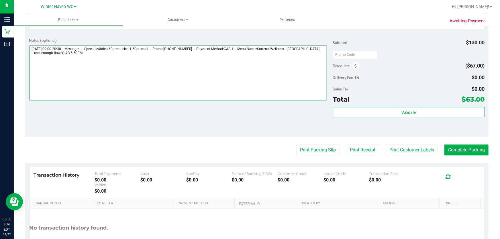
type textarea "Monday 09/22/2025 09:00-20:30 -- Message: -- Specials:40dep|60premselect1|50pre…"
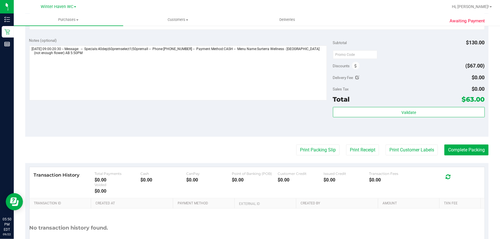
click at [209, 122] on div "Notes (optional) Subtotal $130.00 Discounts ($67.00) Delivery Fee $0.00 Sales T…" at bounding box center [256, 85] width 463 height 103
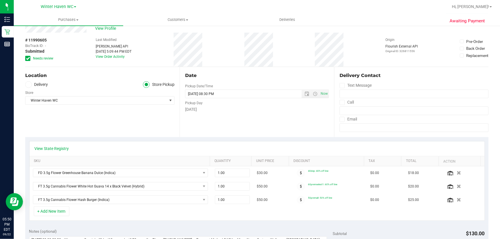
scroll to position [0, 0]
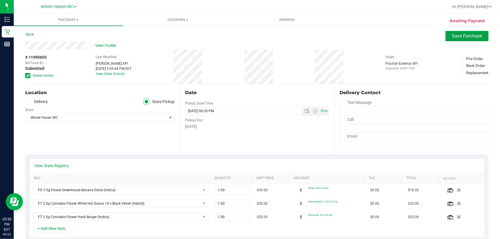
click at [461, 38] on span "Save Purchase" at bounding box center [467, 35] width 30 height 5
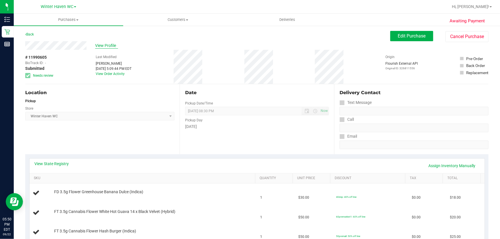
click at [107, 46] on span "View Profile" at bounding box center [106, 46] width 23 height 6
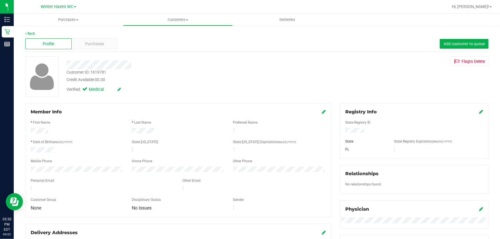
click at [99, 70] on div "Customer ID: 1619781" at bounding box center [86, 72] width 40 height 6
copy div "1619781"
click at [25, 32] on icon at bounding box center [25, 33] width 1 height 3
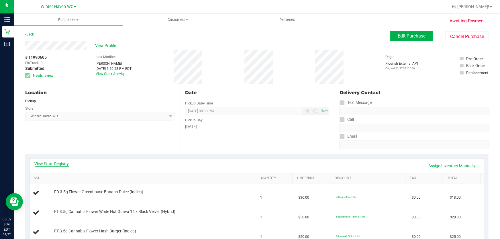
click at [59, 164] on link "View State Registry" at bounding box center [52, 164] width 34 height 6
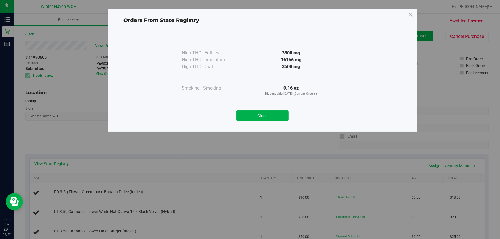
click at [54, 164] on div "Orders From State Registry High THC - Edibles 3500 mg" at bounding box center [252, 119] width 504 height 239
click at [67, 166] on div "Orders From State Registry High THC - Edibles 3500 mg" at bounding box center [252, 119] width 504 height 239
click at [89, 138] on div "Orders From State Registry High THC - Edibles 3500 mg" at bounding box center [252, 119] width 504 height 239
click at [270, 115] on button "Close" at bounding box center [262, 116] width 52 height 10
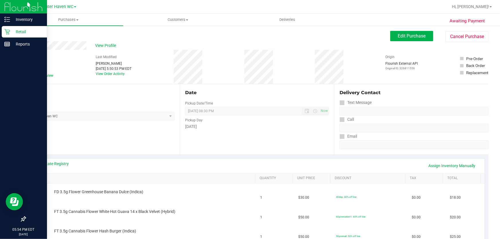
click at [16, 31] on p "Retail" at bounding box center [27, 31] width 34 height 7
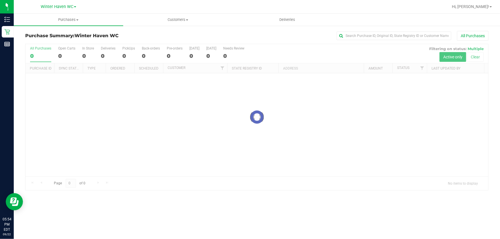
click at [359, 50] on div at bounding box center [257, 117] width 463 height 146
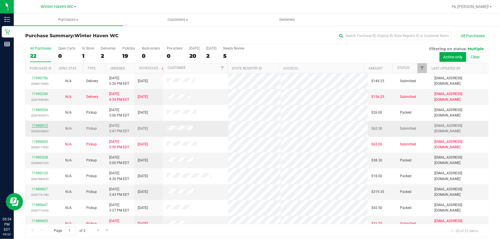
click at [38, 126] on link "11990912" at bounding box center [40, 126] width 16 height 4
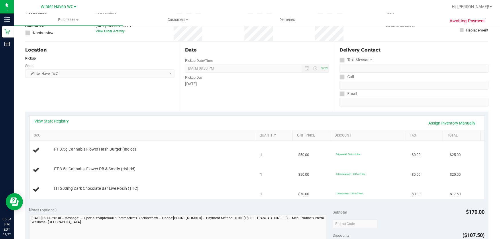
scroll to position [45, 0]
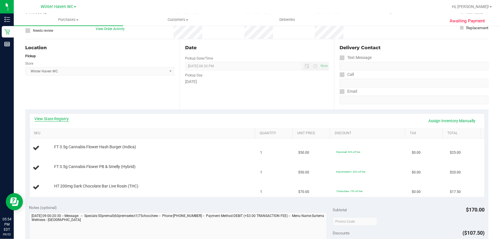
click at [62, 118] on link "View State Registry" at bounding box center [52, 119] width 34 height 6
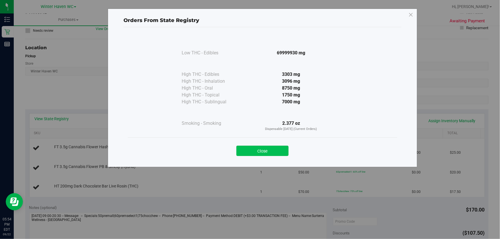
click at [274, 149] on button "Close" at bounding box center [262, 151] width 52 height 10
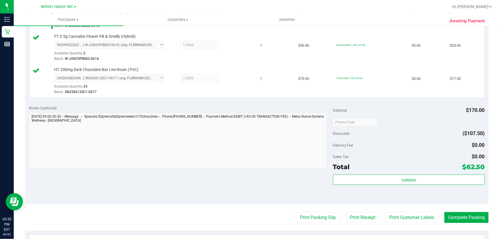
scroll to position [194, 0]
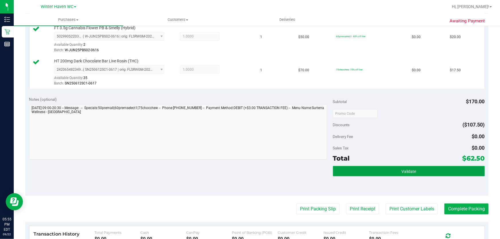
click at [416, 169] on button "Validate" at bounding box center [409, 171] width 152 height 10
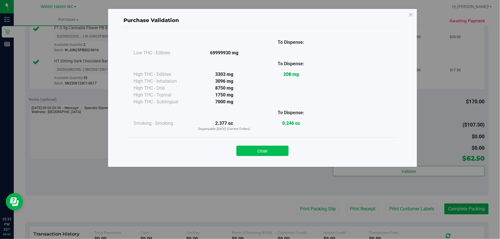
click at [269, 150] on button "Close" at bounding box center [262, 151] width 52 height 10
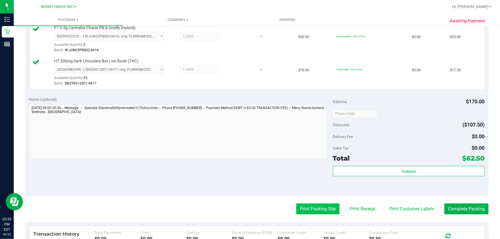
click at [312, 209] on button "Print Packing Slip" at bounding box center [317, 209] width 43 height 11
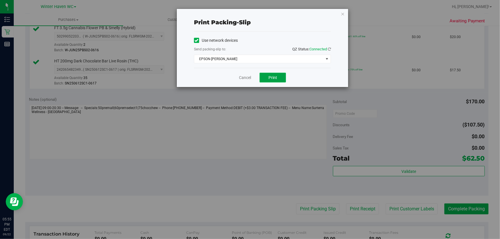
click at [269, 79] on span "Print" at bounding box center [273, 77] width 9 height 5
click at [246, 79] on link "Cancel" at bounding box center [245, 78] width 12 height 6
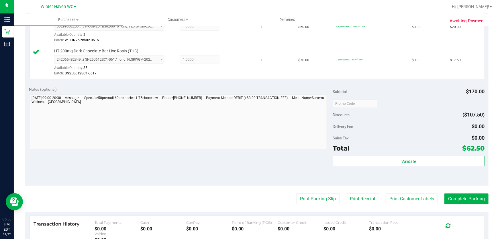
scroll to position [213, 0]
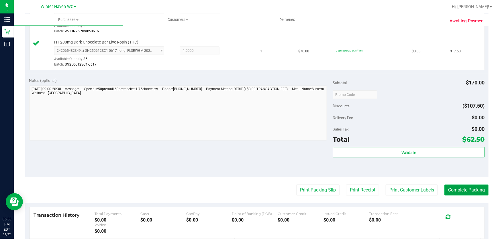
click at [475, 193] on button "Complete Packing" at bounding box center [466, 190] width 44 height 11
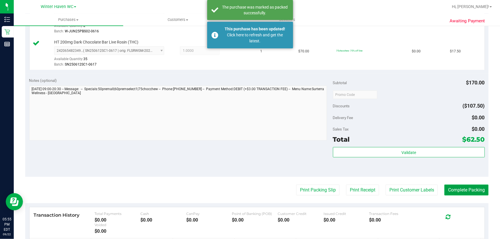
click at [469, 193] on button "Complete Packing" at bounding box center [466, 190] width 44 height 11
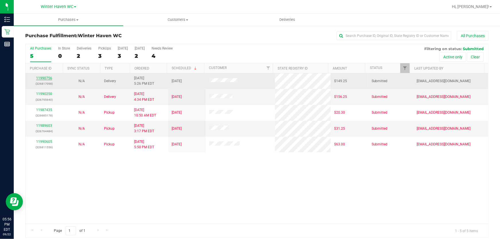
click at [41, 76] on link "11990756" at bounding box center [44, 78] width 16 height 4
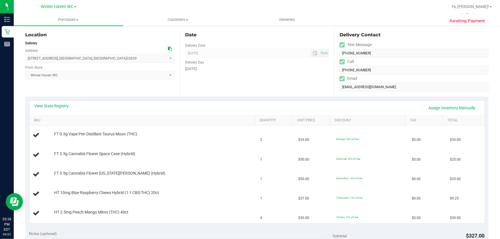
scroll to position [78, 0]
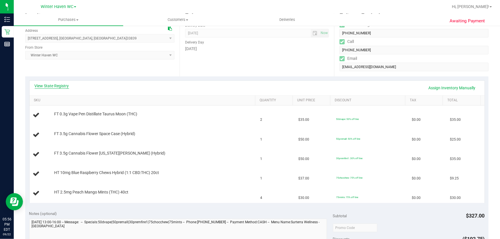
click at [60, 84] on link "View State Registry" at bounding box center [52, 86] width 34 height 6
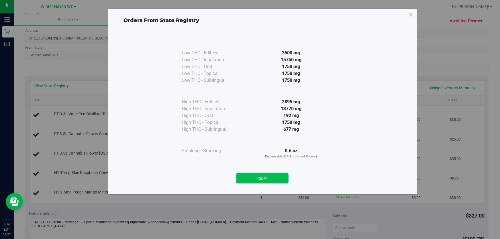
click at [272, 181] on button "Close" at bounding box center [262, 178] width 52 height 10
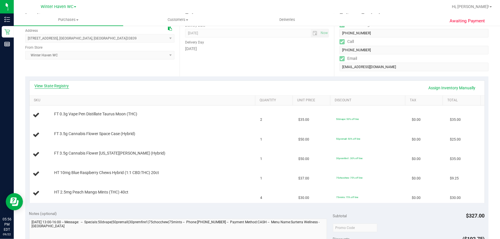
click at [57, 84] on link "View State Registry" at bounding box center [52, 86] width 34 height 6
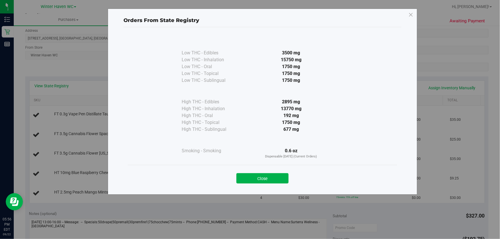
drag, startPoint x: 266, startPoint y: 132, endPoint x: 266, endPoint y: 127, distance: 4.9
click at [266, 131] on div "677 mg" at bounding box center [291, 129] width 104 height 7
click at [264, 176] on button "Close" at bounding box center [262, 178] width 52 height 10
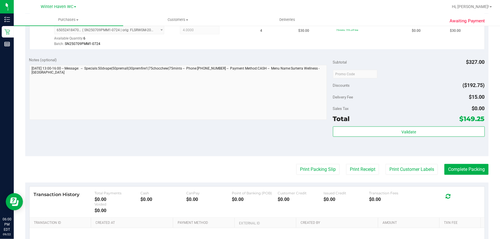
scroll to position [300, 0]
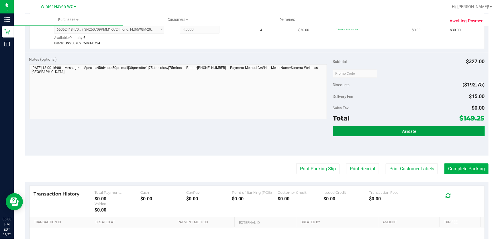
click at [414, 130] on button "Validate" at bounding box center [409, 131] width 152 height 10
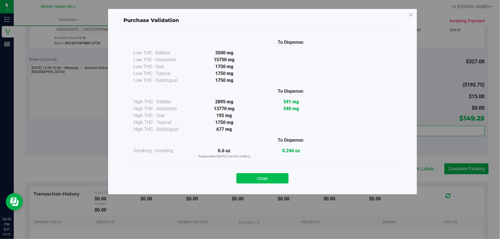
click at [265, 176] on button "Close" at bounding box center [262, 178] width 52 height 10
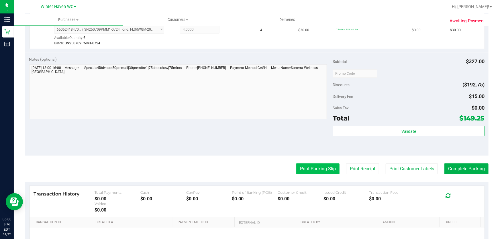
click at [304, 167] on button "Print Packing Slip" at bounding box center [317, 169] width 43 height 11
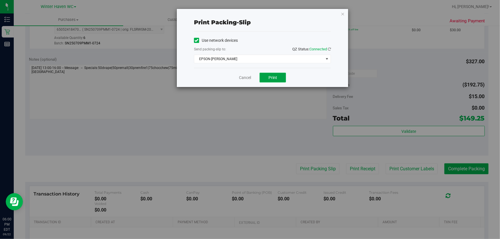
click at [280, 77] on button "Print" at bounding box center [273, 78] width 26 height 10
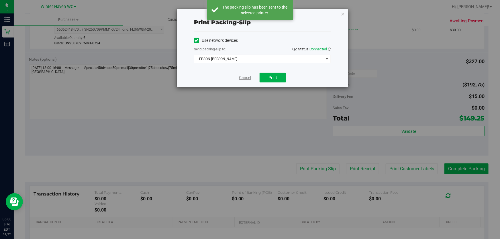
click at [248, 79] on link "Cancel" at bounding box center [245, 78] width 12 height 6
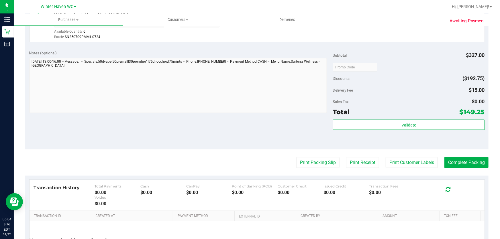
scroll to position [307, 0]
click at [461, 164] on button "Complete Packing" at bounding box center [466, 162] width 44 height 11
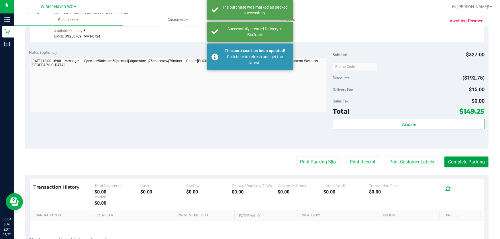
click at [476, 160] on button "Complete Packing" at bounding box center [466, 162] width 44 height 11
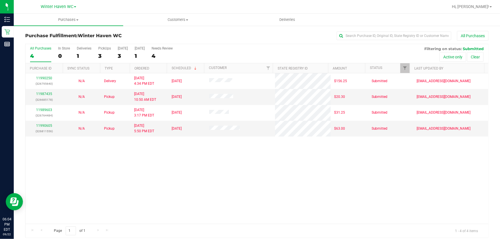
click at [340, 166] on div "11990250 (326795640) N/A Delivery 9/22/2025 4:34 PM EDT 9/23/2025 $156.25 Submi…" at bounding box center [257, 148] width 463 height 151
click at [358, 176] on div "11990250 (326795640) N/A Delivery 9/22/2025 4:34 PM EDT 9/23/2025 $156.25 Submi…" at bounding box center [257, 148] width 463 height 151
drag, startPoint x: 355, startPoint y: 176, endPoint x: 306, endPoint y: 162, distance: 50.6
click at [338, 172] on div "11990250 (326795640) N/A Delivery 9/22/2025 4:34 PM EDT 9/23/2025 $156.25 Submi…" at bounding box center [257, 148] width 463 height 151
click at [161, 214] on div "11990250 (326795640) N/A Delivery 9/22/2025 4:34 PM EDT 9/23/2025 $156.25 Submi…" at bounding box center [257, 148] width 463 height 151
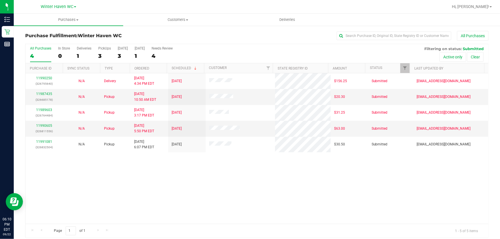
click at [447, 173] on div "11990250 (326795640) N/A Delivery 9/22/2025 4:34 PM EDT 9/23/2025 $156.25 Submi…" at bounding box center [257, 148] width 463 height 151
click at [132, 192] on div "11990250 (326795640) N/A Delivery 9/22/2025 4:34 PM EDT 9/23/2025 $156.25 Submi…" at bounding box center [257, 148] width 463 height 151
click at [207, 195] on div "11990250 (326795640) N/A Delivery 9/22/2025 4:34 PM EDT 9/23/2025 $156.25 Submi…" at bounding box center [257, 148] width 463 height 151
click at [490, 5] on link "Hi, [PERSON_NAME]!" at bounding box center [472, 7] width 45 height 6
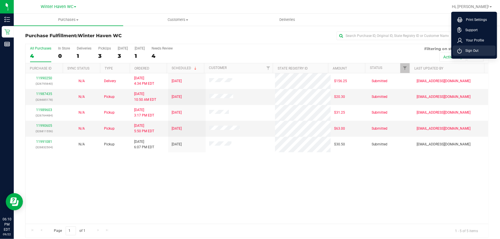
click at [469, 52] on span "Sign Out" at bounding box center [470, 51] width 17 height 6
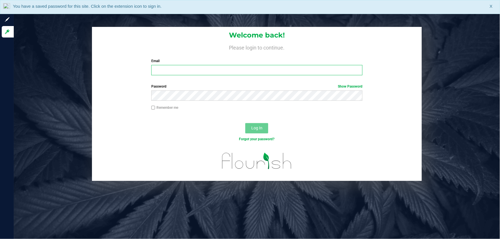
click at [218, 71] on input "Email" at bounding box center [256, 70] width 211 height 10
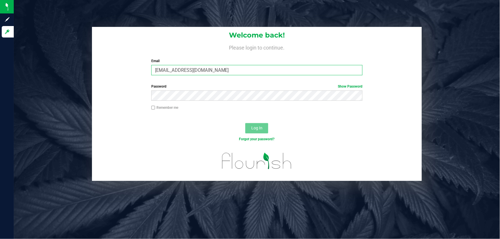
type input "abalfour@liveparallel.com"
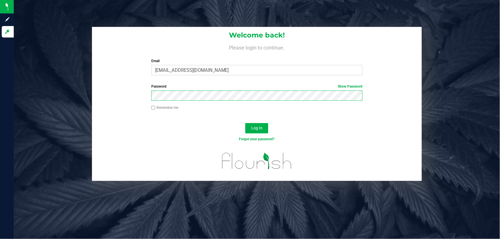
click at [245, 123] on button "Log In" at bounding box center [256, 128] width 23 height 10
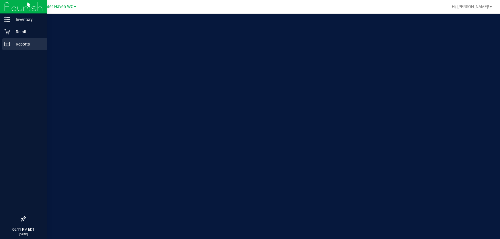
click at [22, 44] on p "Reports" at bounding box center [27, 44] width 34 height 7
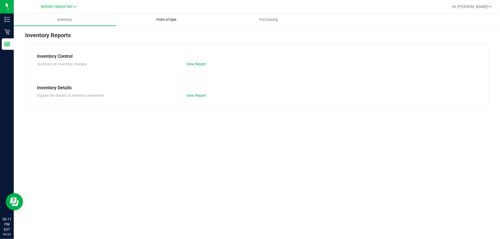
click at [169, 19] on span "Point of Sale" at bounding box center [167, 19] width 36 height 5
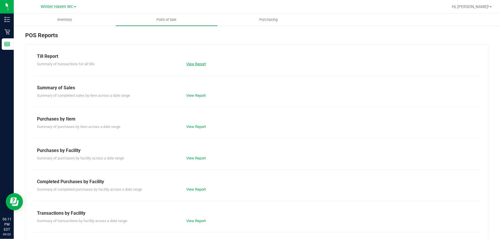
click at [192, 63] on link "View Report" at bounding box center [196, 64] width 19 height 4
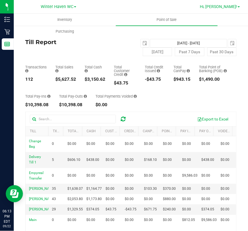
click at [240, 6] on link "Hi, [PERSON_NAME]!" at bounding box center [219, 7] width 45 height 6
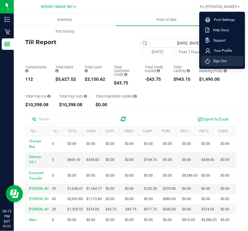
click at [220, 60] on span "Sign Out" at bounding box center [218, 61] width 17 height 6
